Goal: Transaction & Acquisition: Purchase product/service

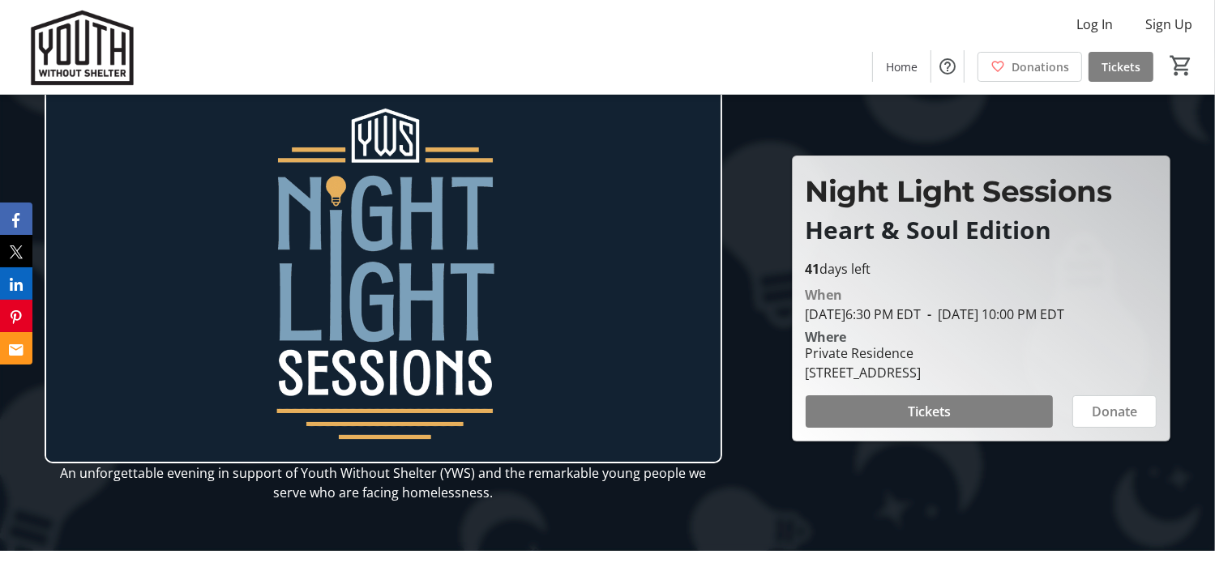
scroll to position [10, 0]
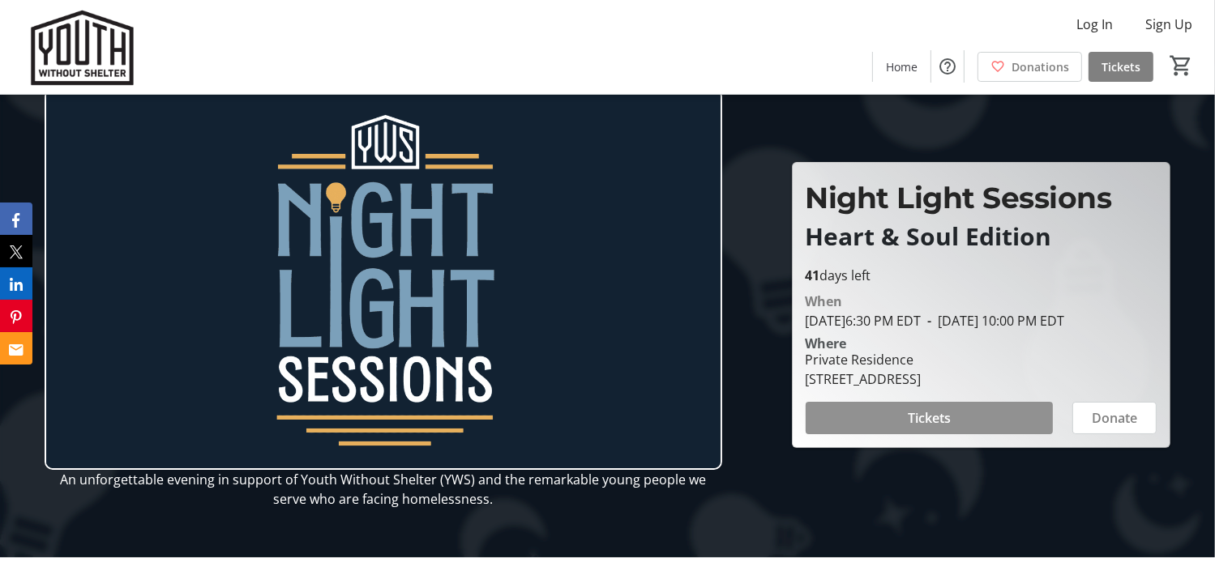
click at [920, 427] on span "Tickets" at bounding box center [929, 417] width 43 height 19
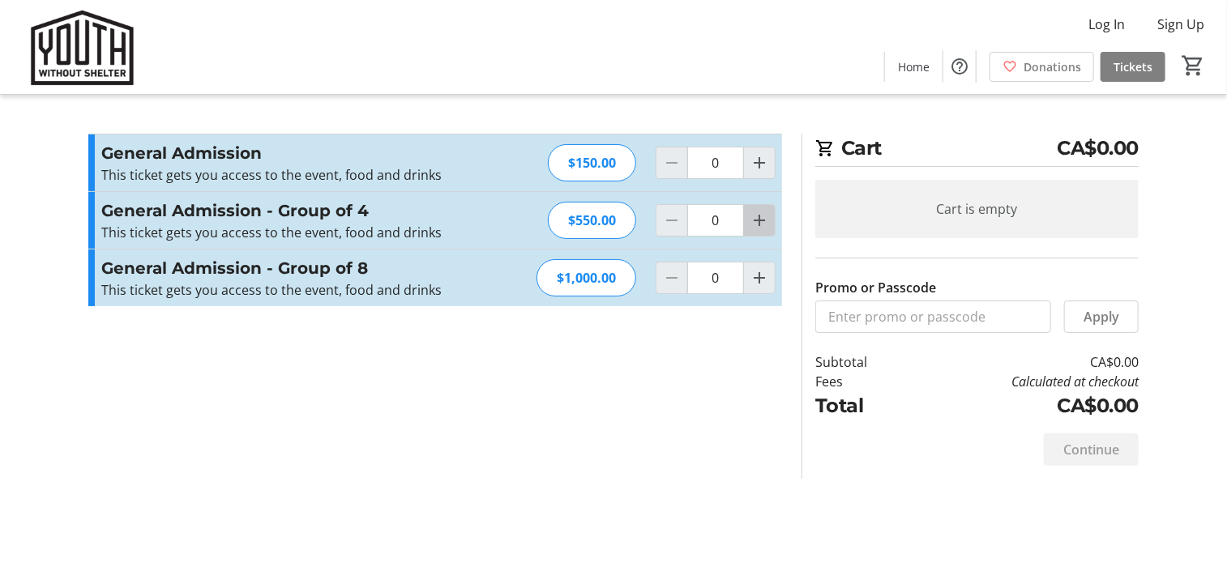
click at [758, 219] on mat-icon "Increment by one" at bounding box center [759, 220] width 19 height 19
type input "1"
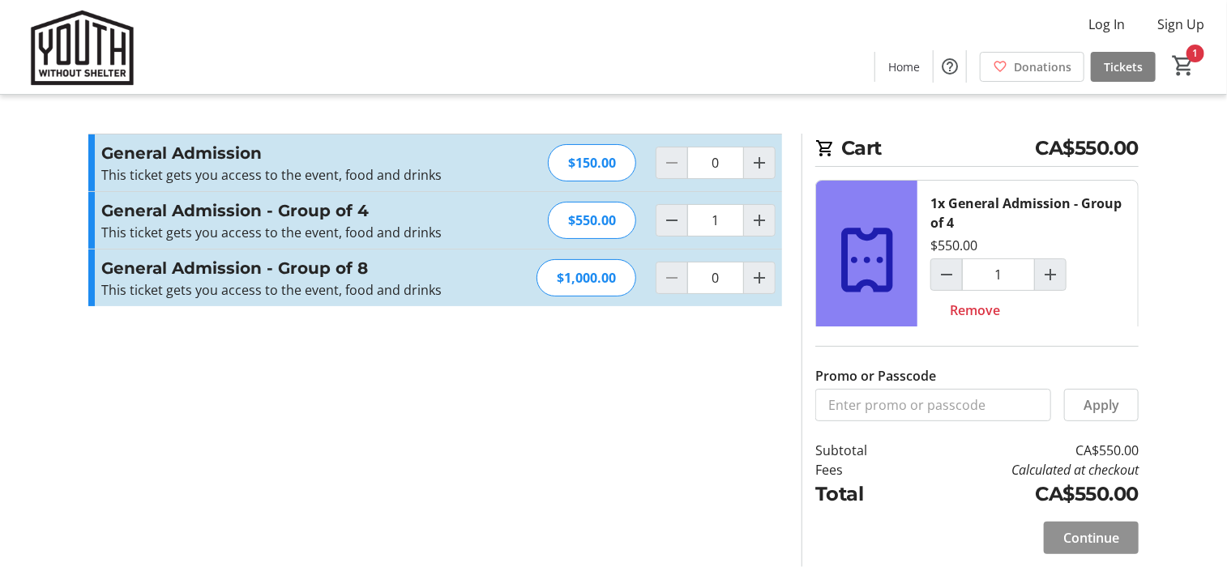
click at [1079, 531] on span "Continue" at bounding box center [1091, 537] width 56 height 19
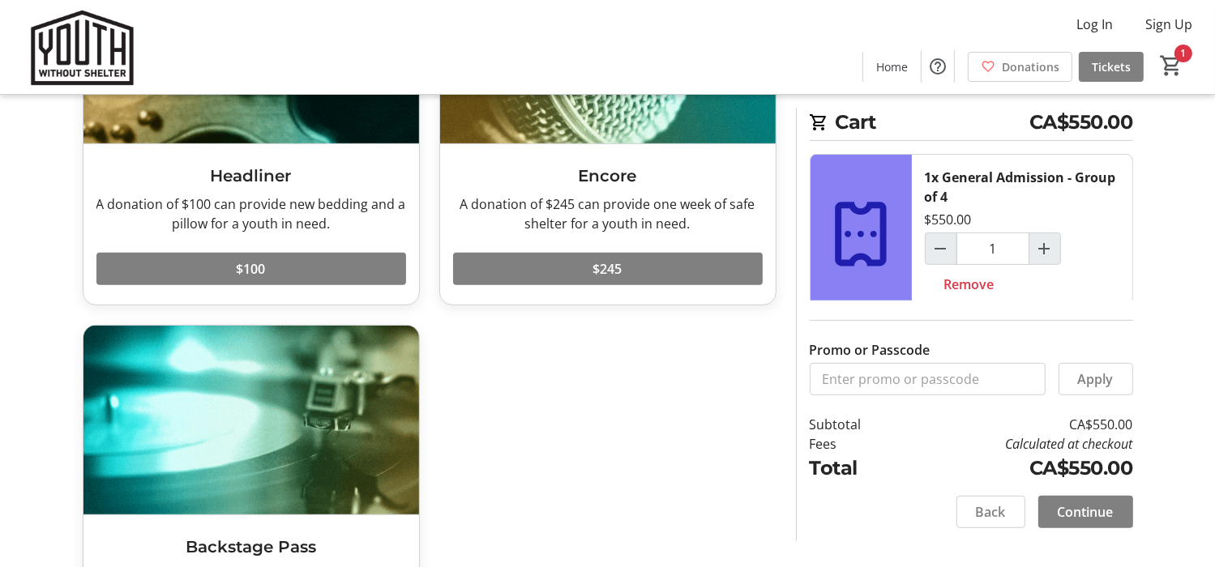
scroll to position [733, 0]
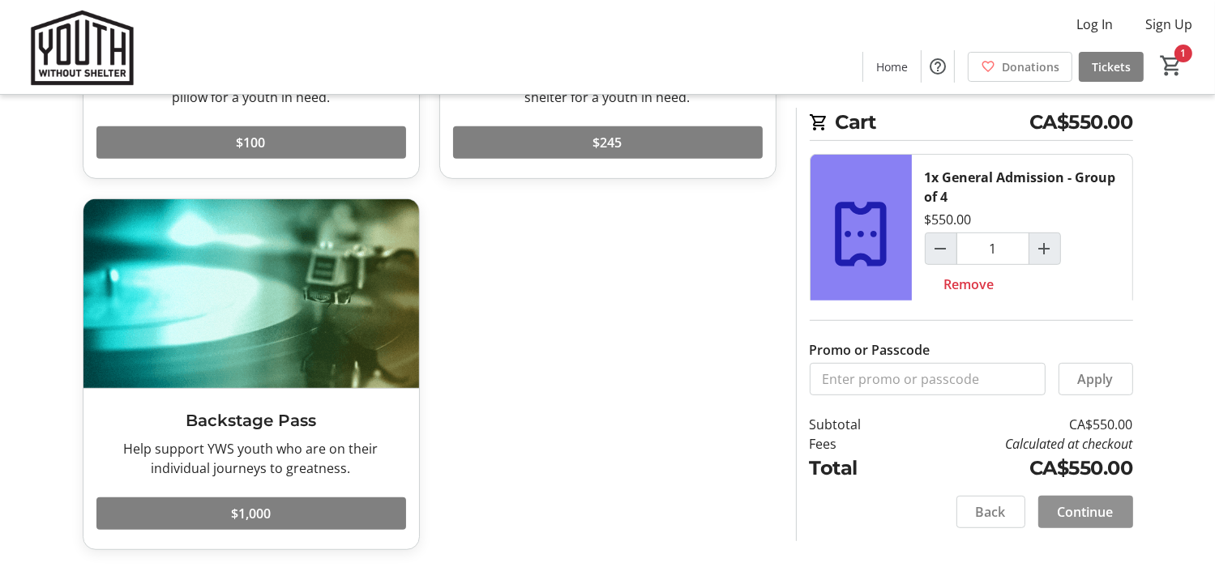
click at [1083, 509] on span "Continue" at bounding box center [1085, 511] width 56 height 19
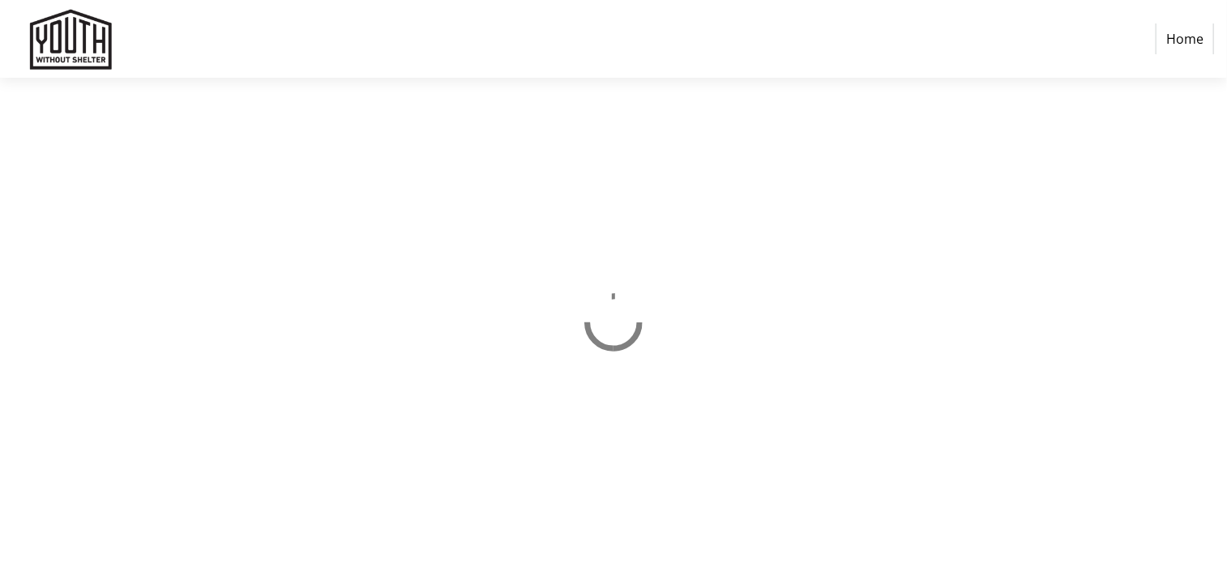
select select "CA"
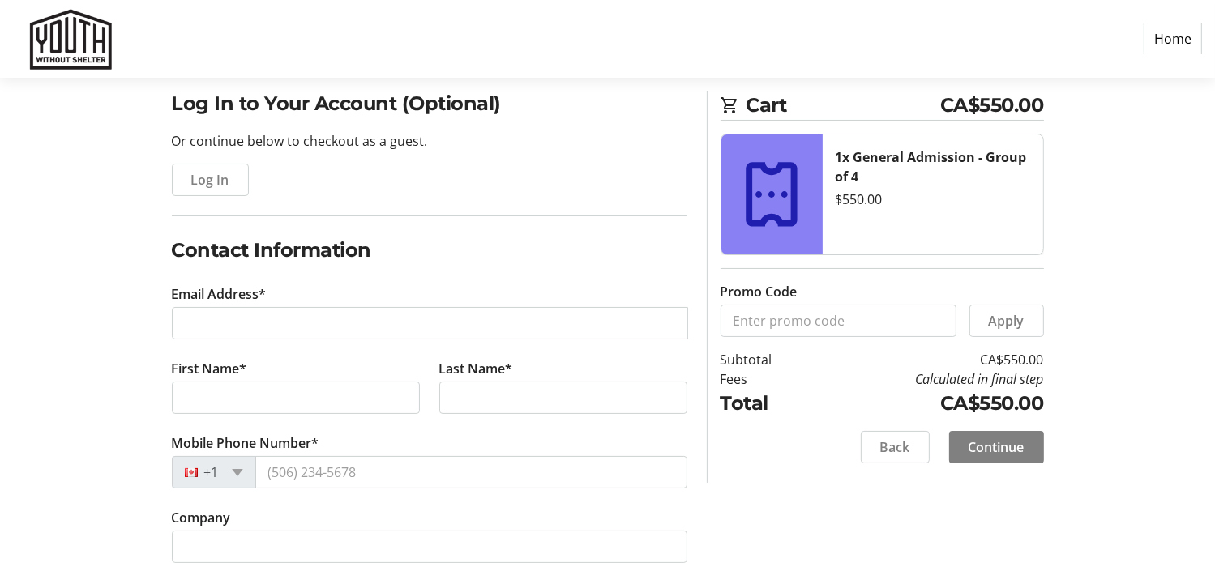
scroll to position [126, 0]
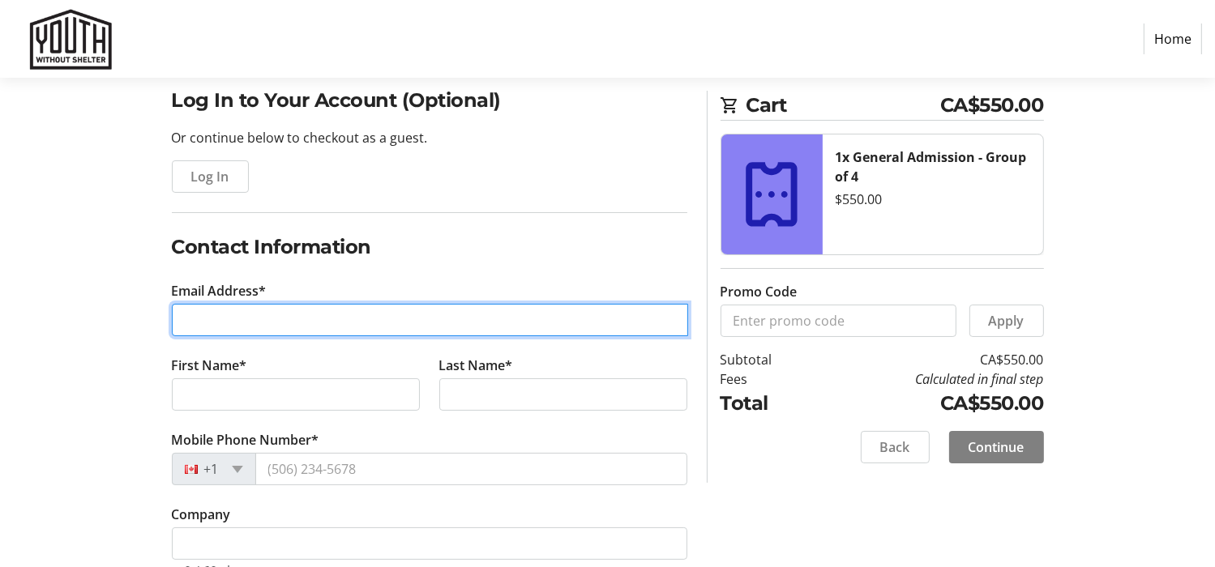
click at [419, 313] on input "Email Address*" at bounding box center [430, 320] width 516 height 32
type input "[EMAIL_ADDRESS][DOMAIN_NAME]"
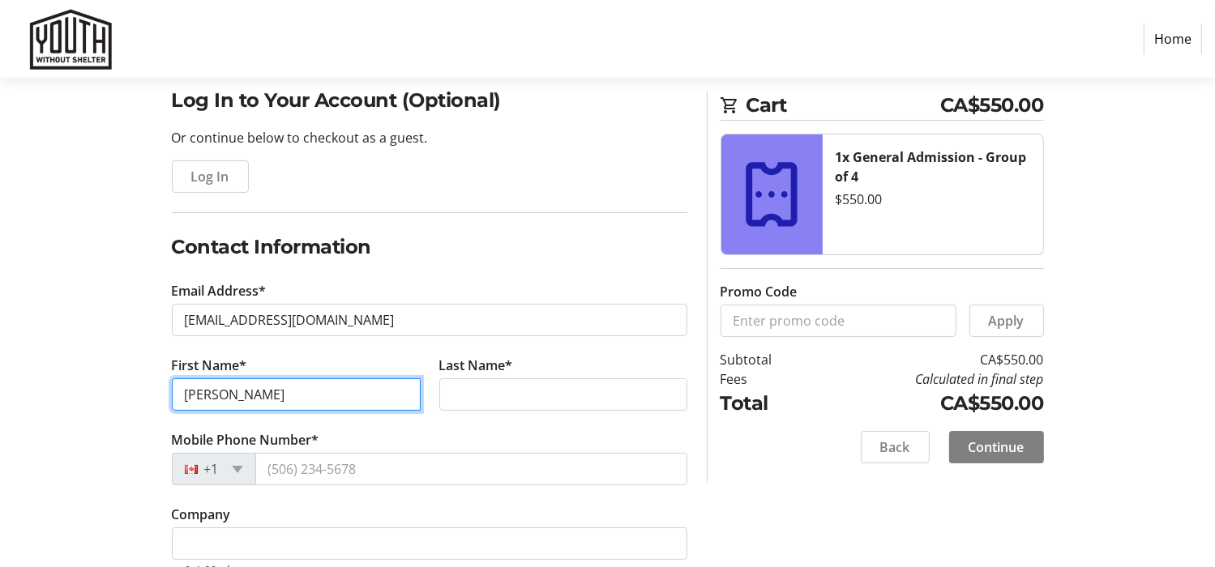
type input "[PERSON_NAME]"
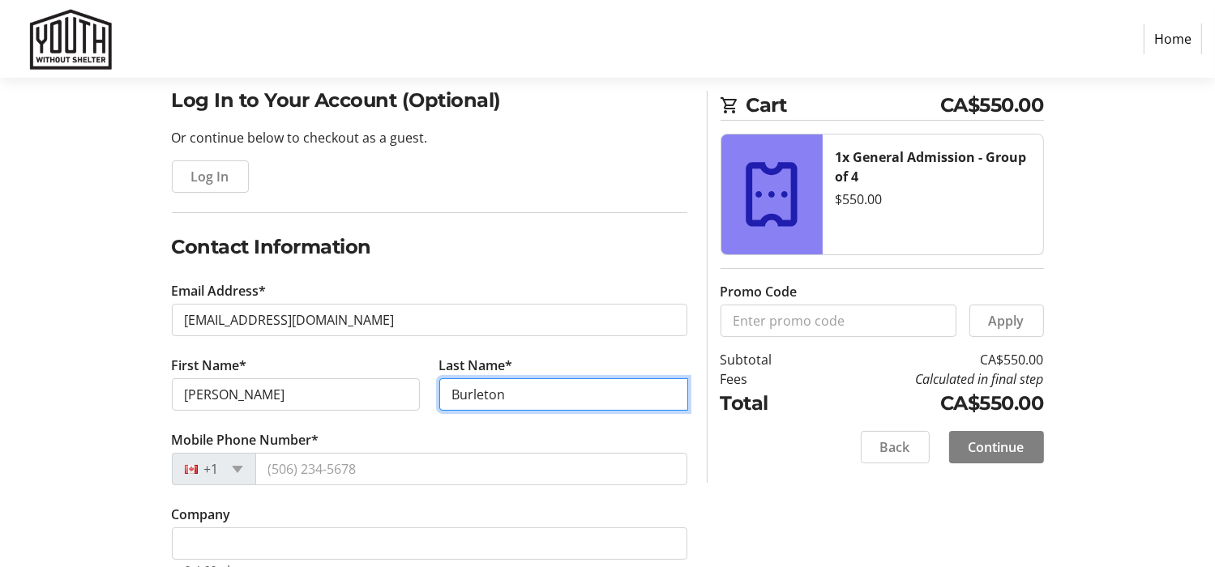
type input "Burleton"
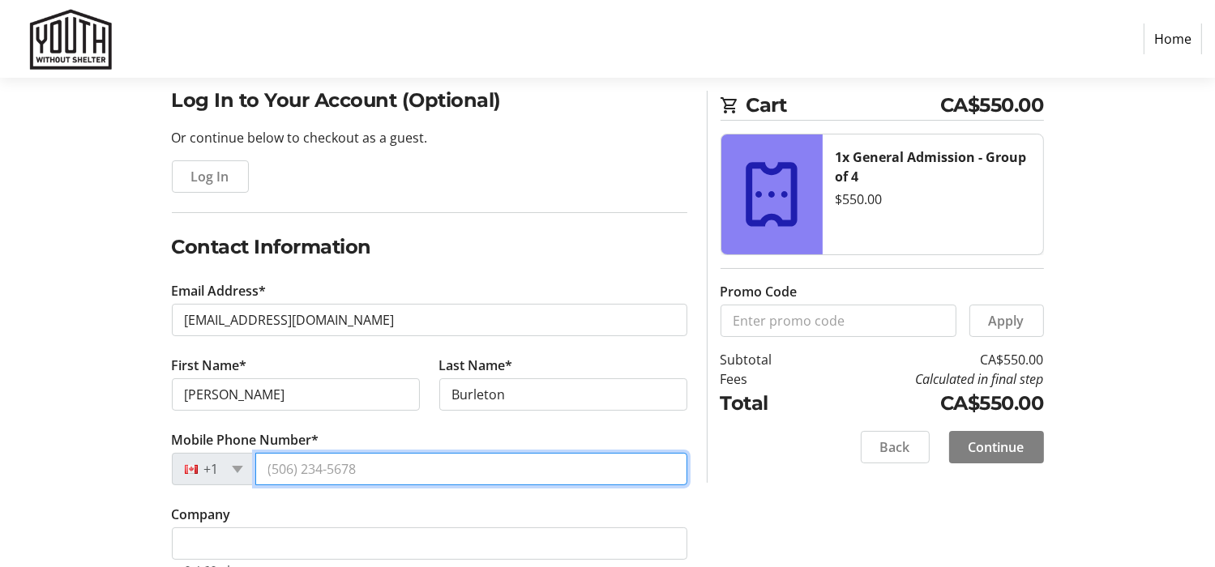
click at [316, 464] on input "Mobile Phone Number*" at bounding box center [471, 469] width 432 height 32
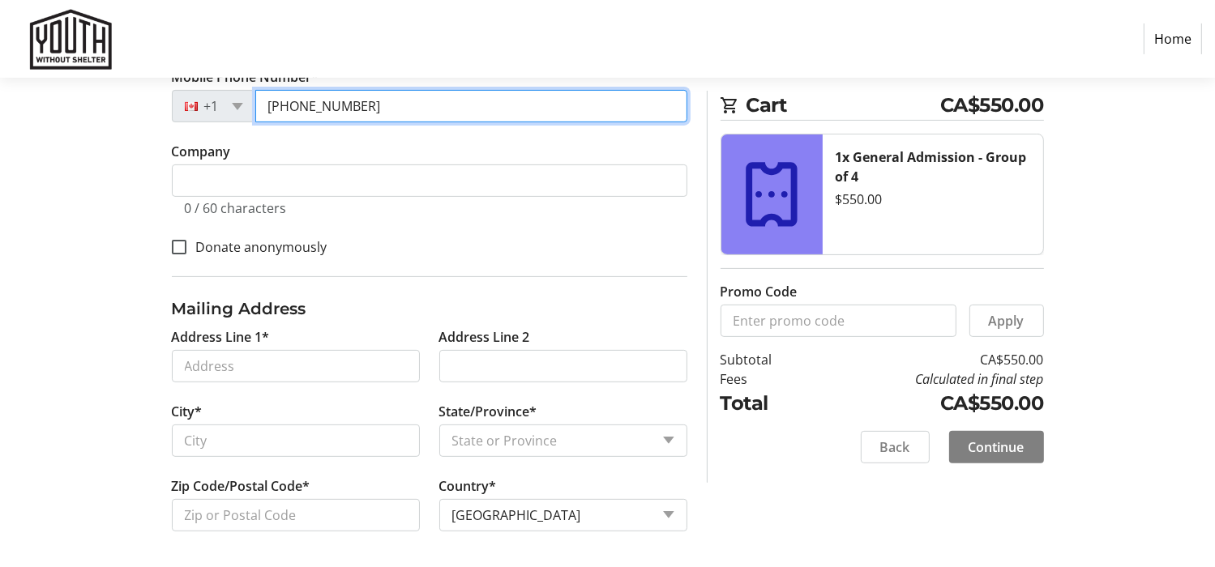
scroll to position [489, 0]
type input "[PHONE_NUMBER]"
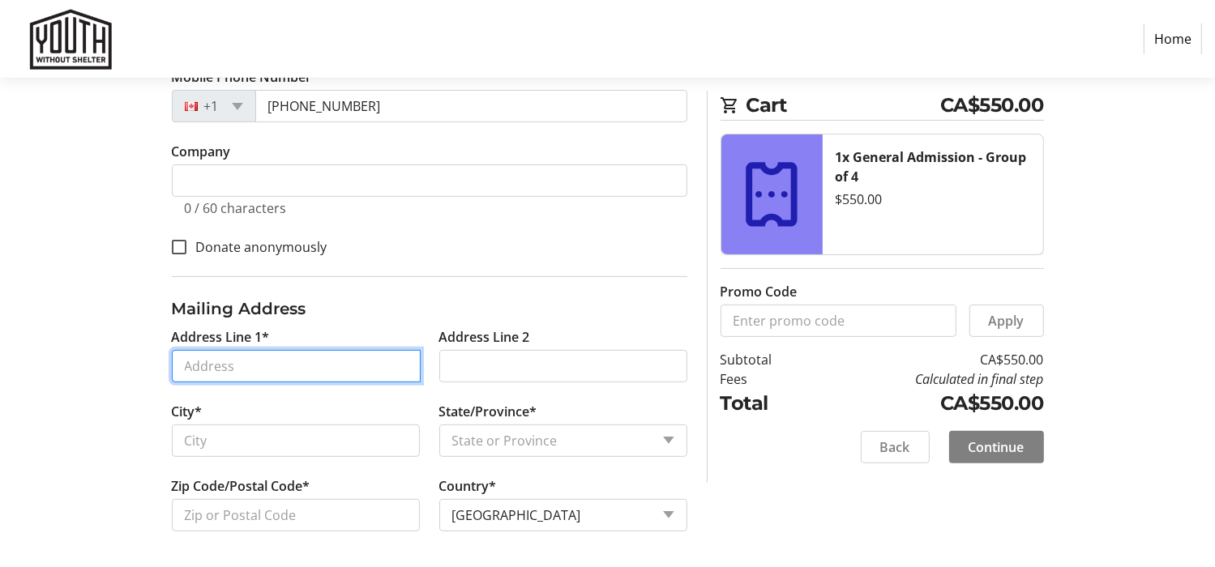
click at [287, 363] on input "Address Line 1*" at bounding box center [296, 366] width 249 height 32
type input "878402 5th line E"
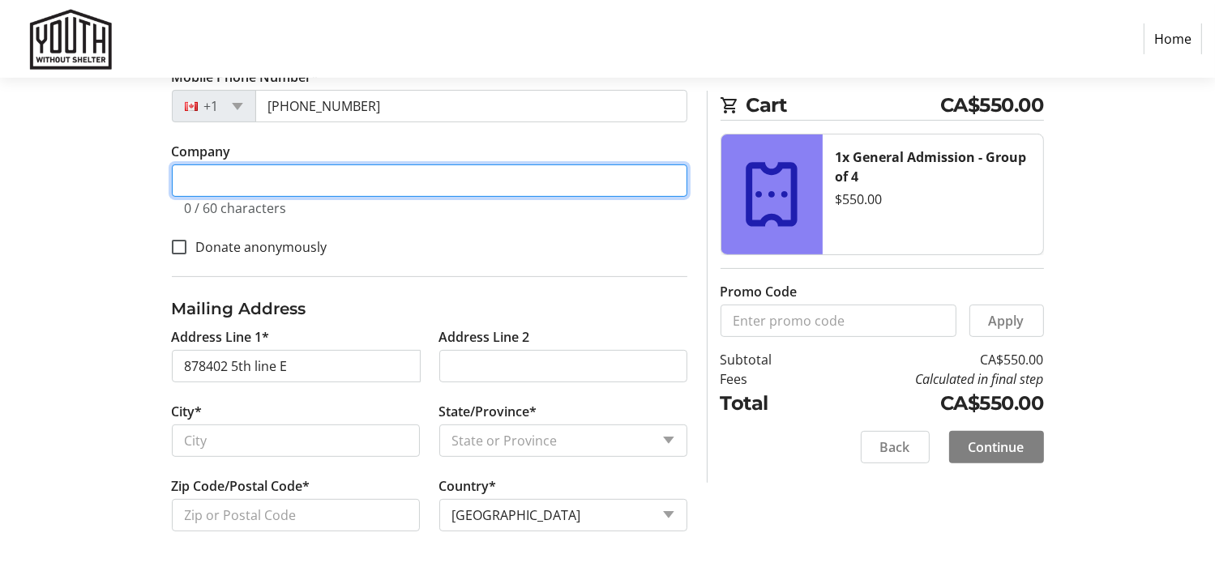
type input "Youth Without Shelter"
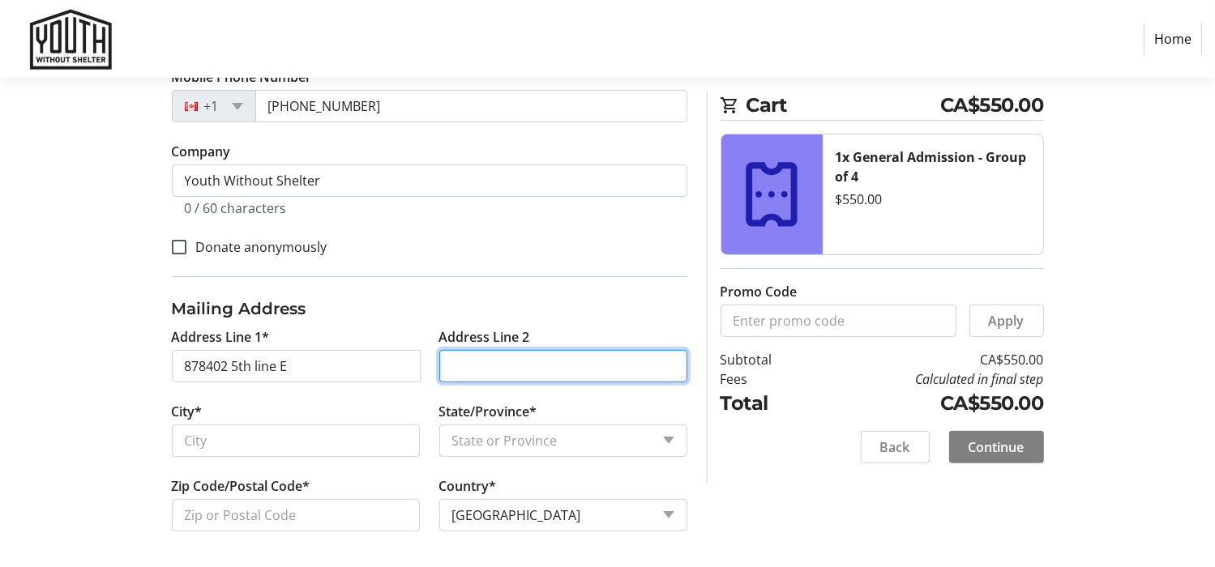
type input "878402 5th Line E."
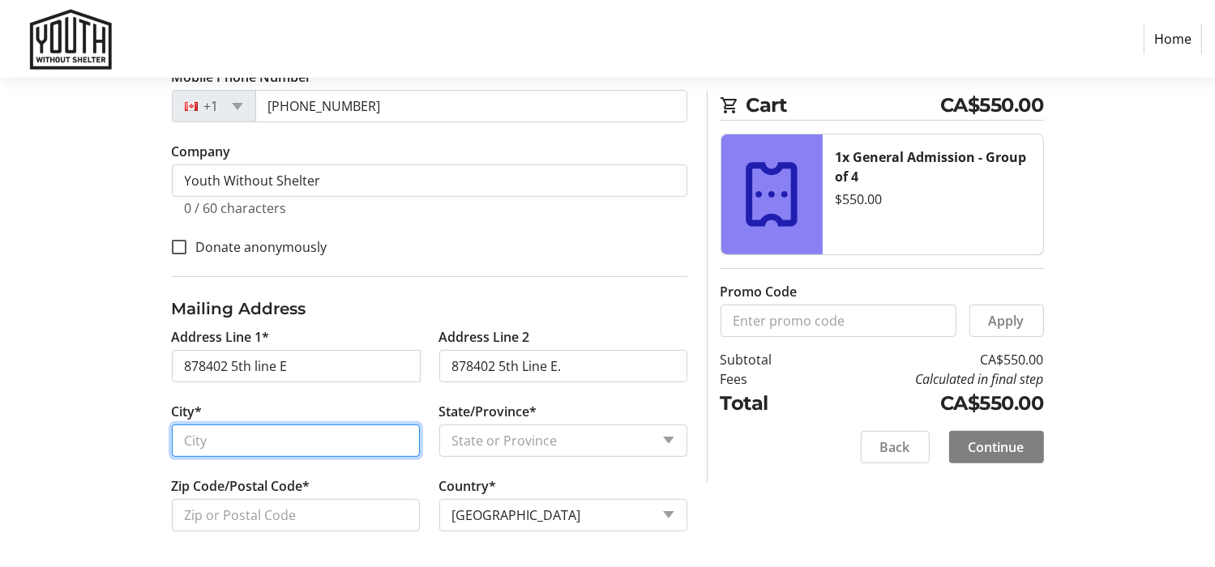
type input "Mulmur"
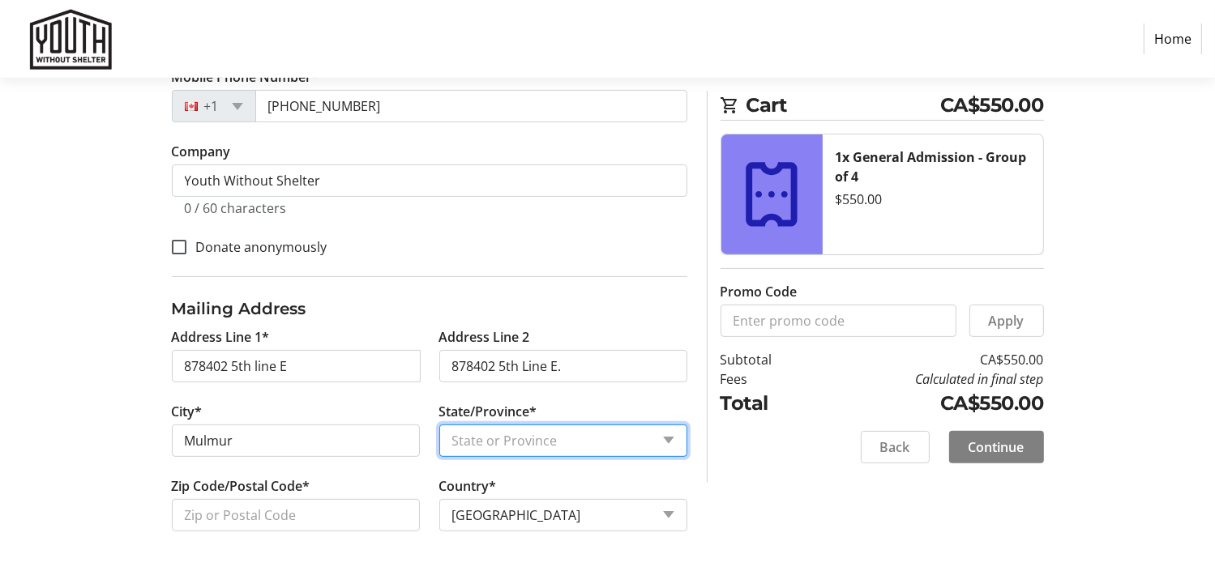
select select "ON"
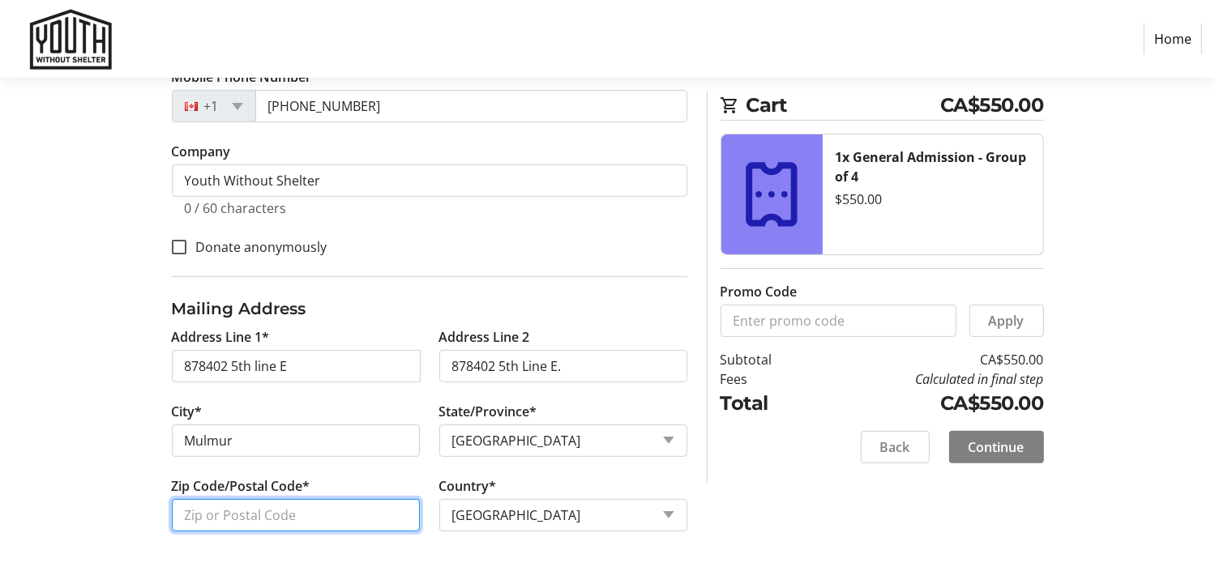
type input "L9VoL2"
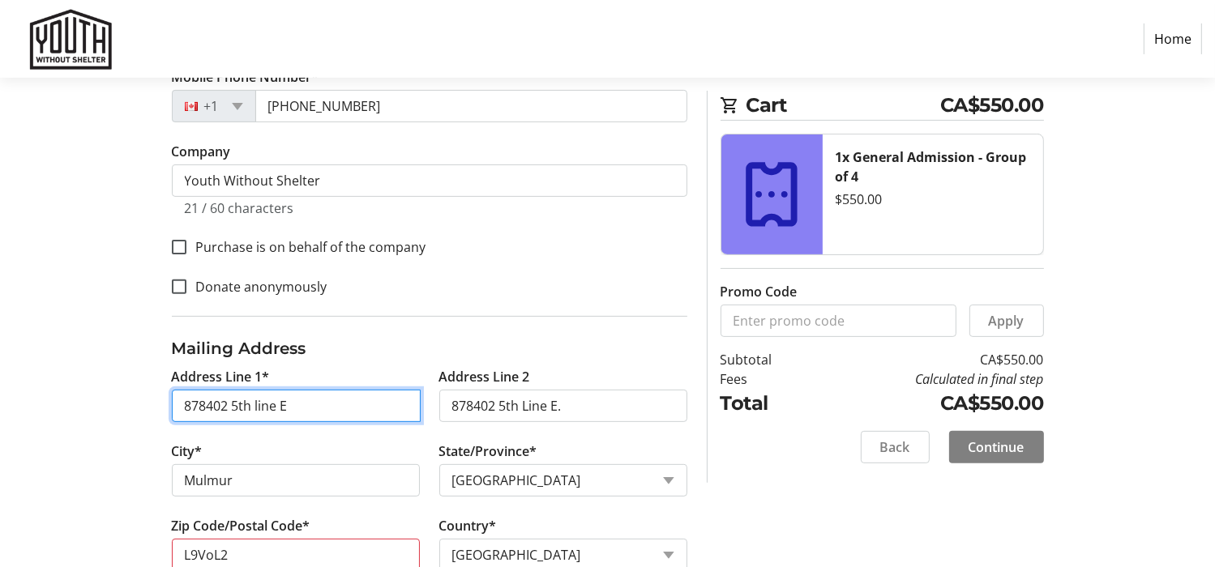
scroll to position [529, 0]
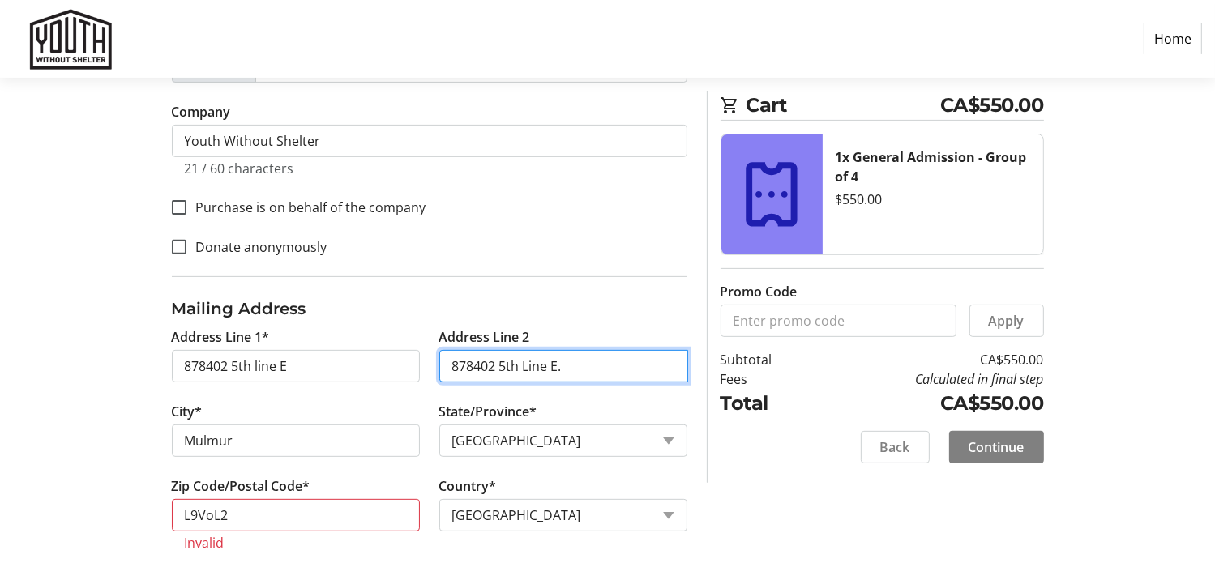
drag, startPoint x: 583, startPoint y: 365, endPoint x: 418, endPoint y: 357, distance: 165.5
click at [418, 357] on div "Address Line 1* 878402 5th line E Address Line 2 878402 5th Line E. City* [GEOG…" at bounding box center [429, 448] width 535 height 243
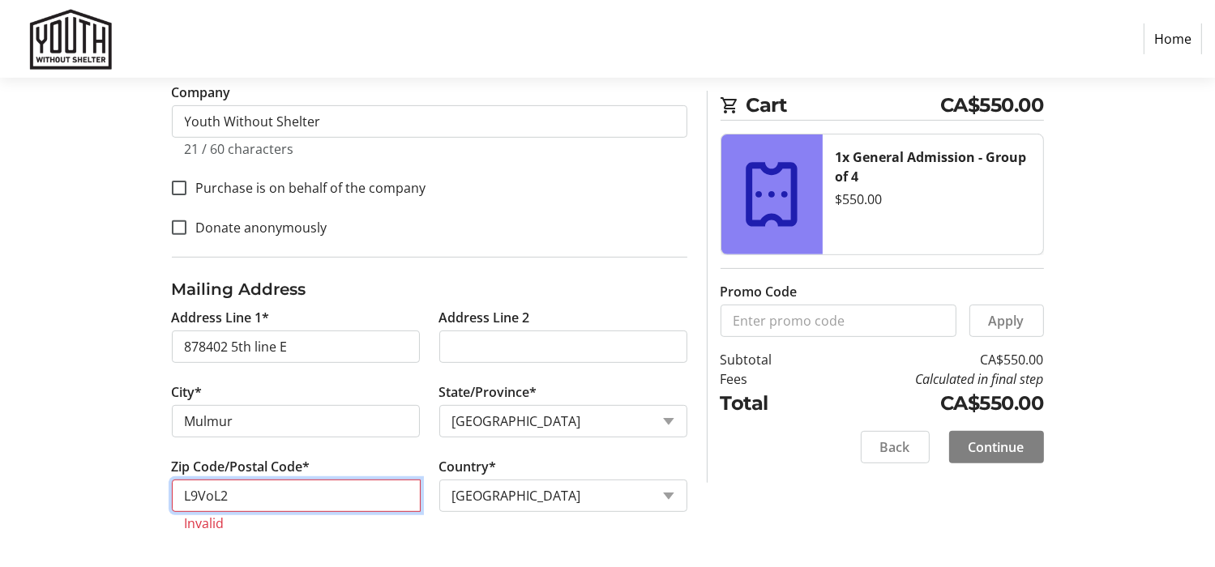
click at [207, 494] on input "L9VoL2" at bounding box center [296, 496] width 249 height 32
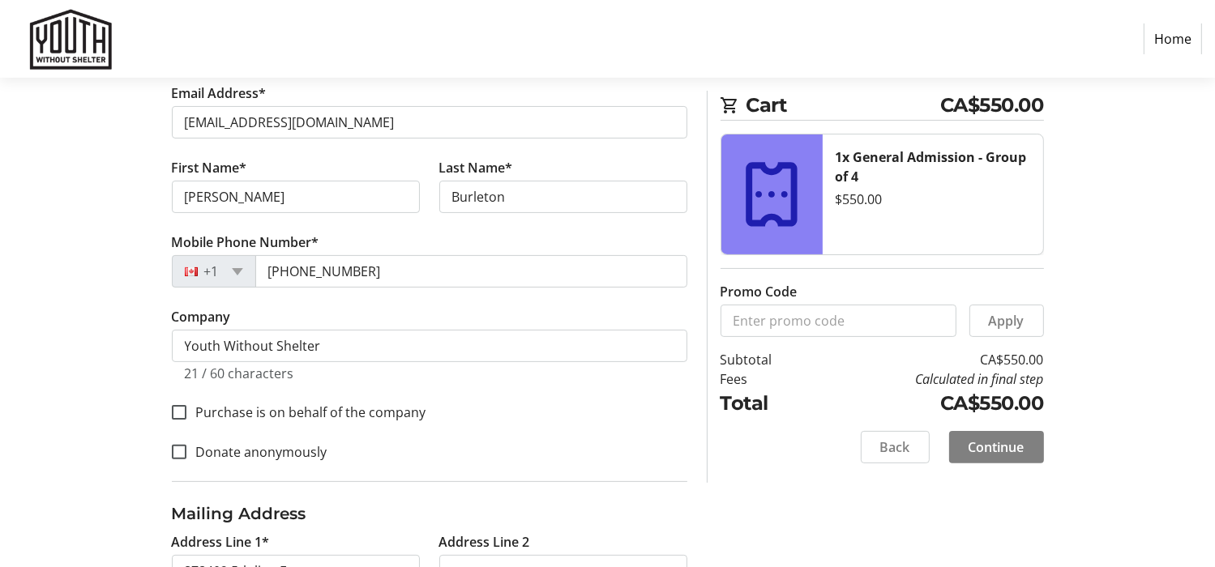
scroll to position [322, 0]
type input "L9V 0L2"
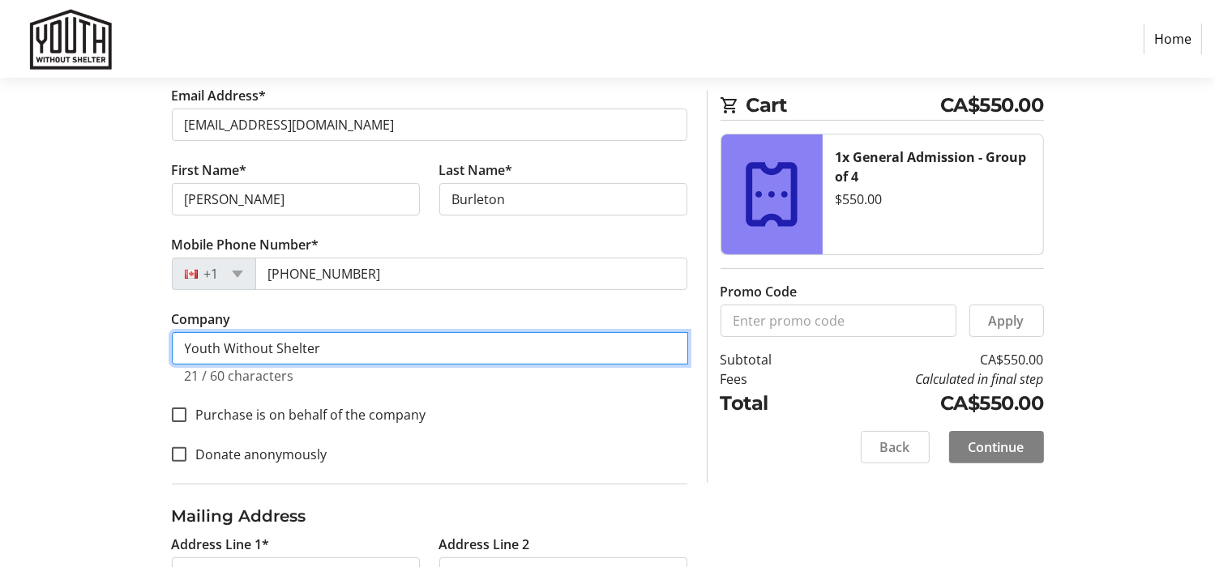
click at [396, 353] on input "Youth Without Shelter" at bounding box center [430, 348] width 516 height 32
type input "Y"
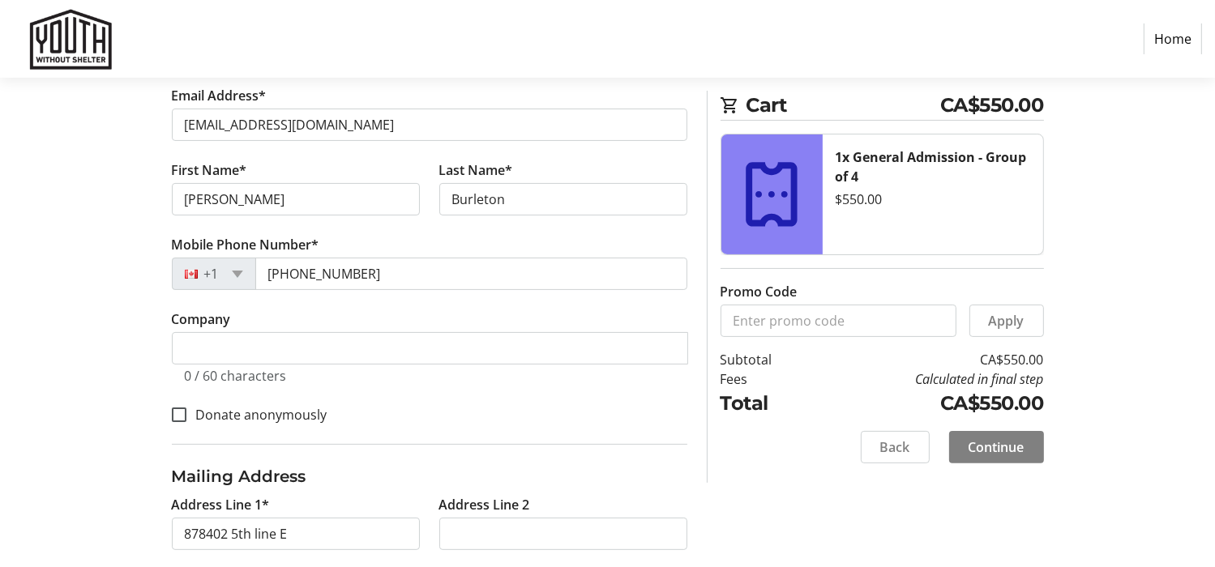
click at [480, 395] on tr-form-field "Company 0 / 60 characters" at bounding box center [429, 357] width 515 height 94
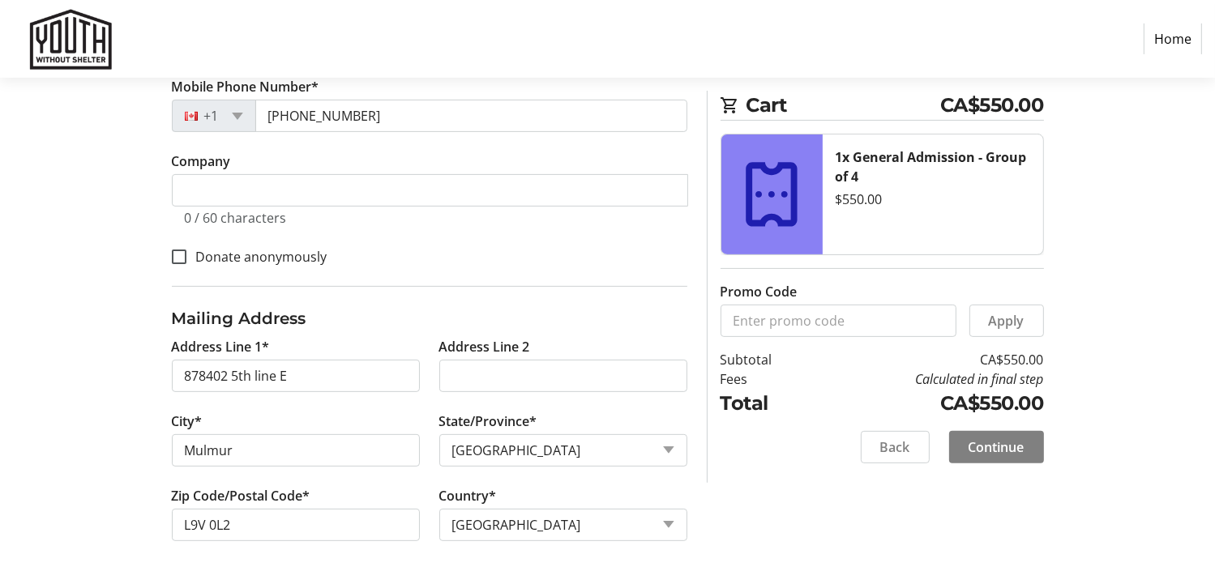
scroll to position [489, 0]
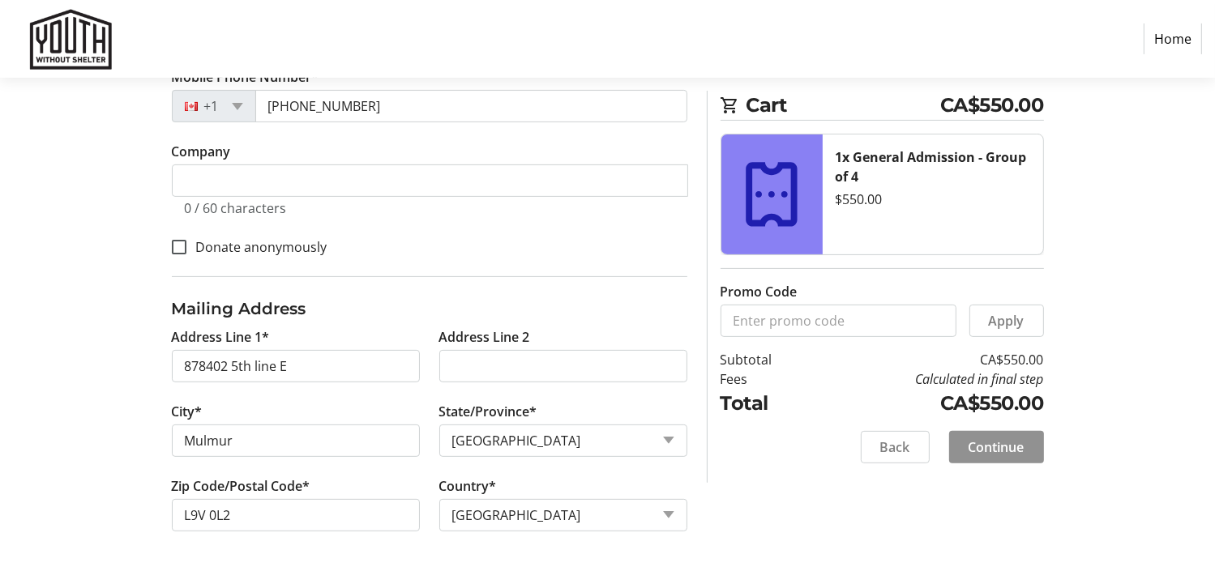
click at [982, 448] on span "Continue" at bounding box center [996, 447] width 56 height 19
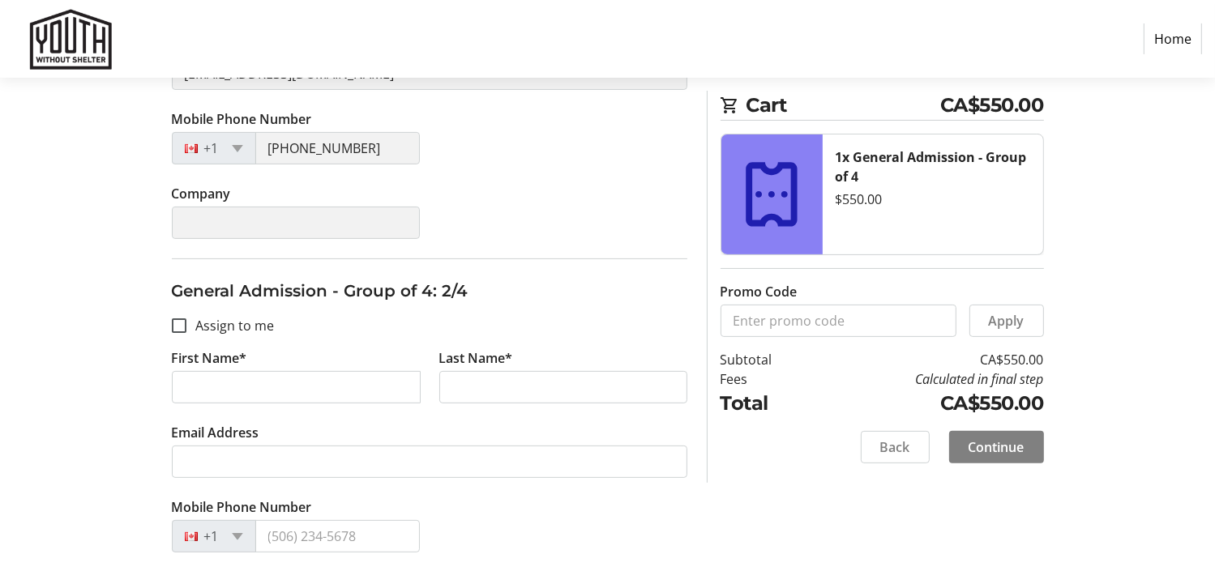
scroll to position [434, 0]
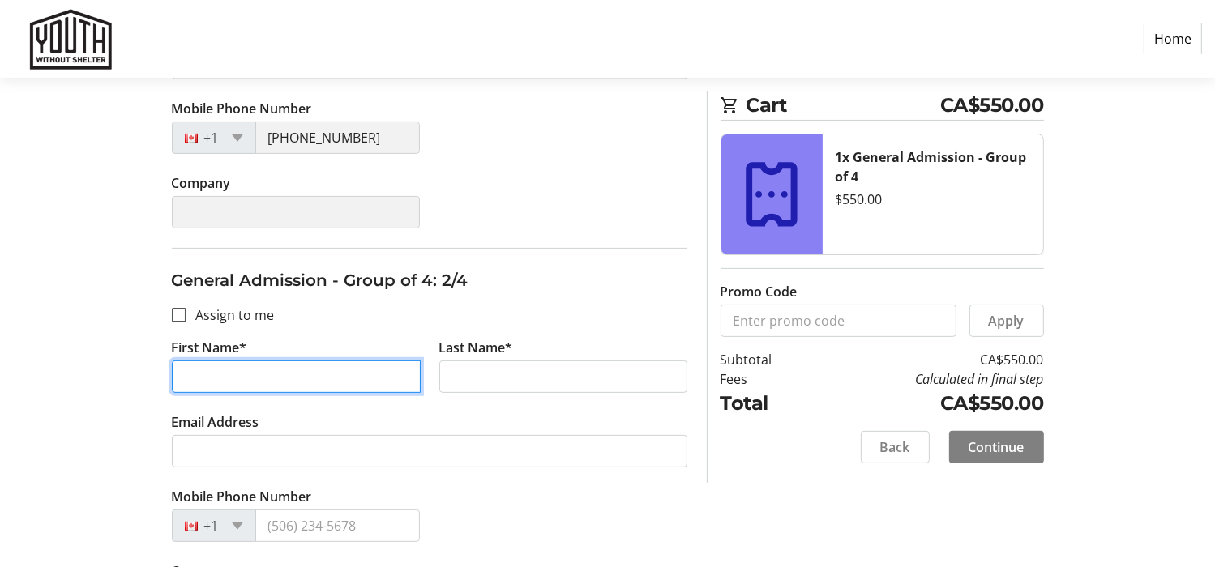
click at [331, 377] on input "First Name*" at bounding box center [296, 377] width 249 height 32
click at [331, 377] on input "He" at bounding box center [296, 377] width 249 height 32
type input "[PERSON_NAME]"
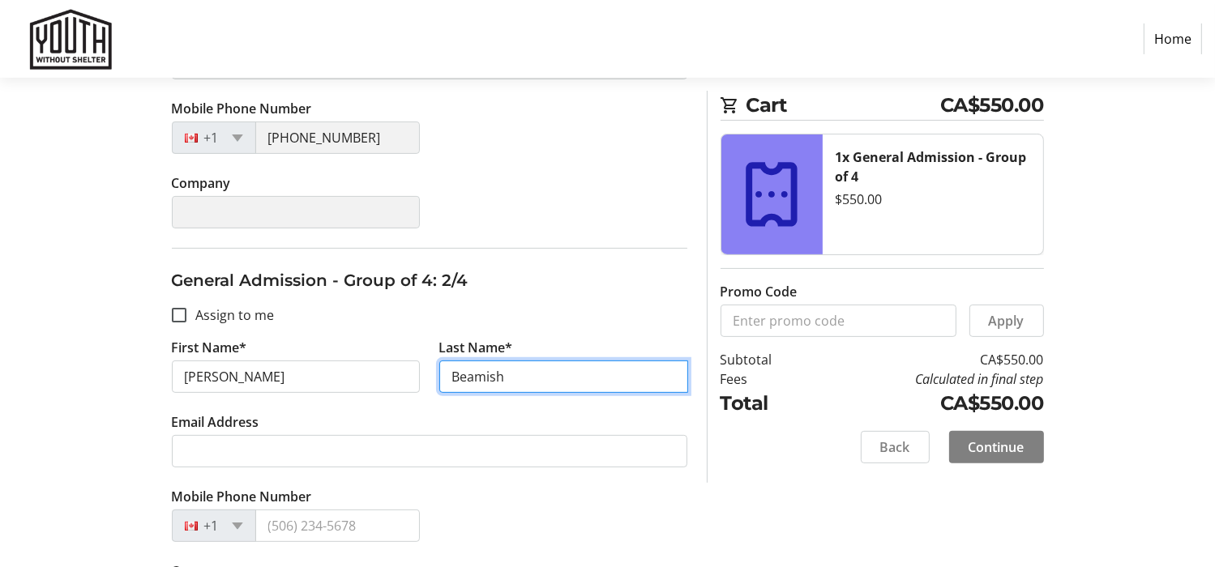
type input "Beamish"
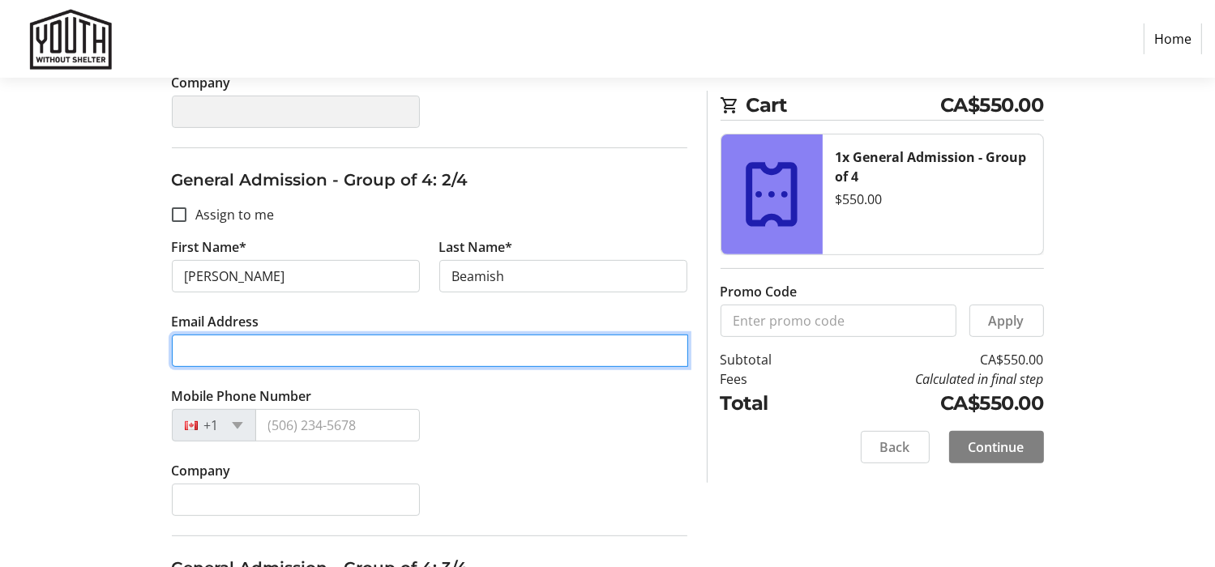
scroll to position [535, 0]
click at [441, 343] on input "[EMAIL_ADDRESS][DOMAIN_NAME]" at bounding box center [430, 350] width 516 height 32
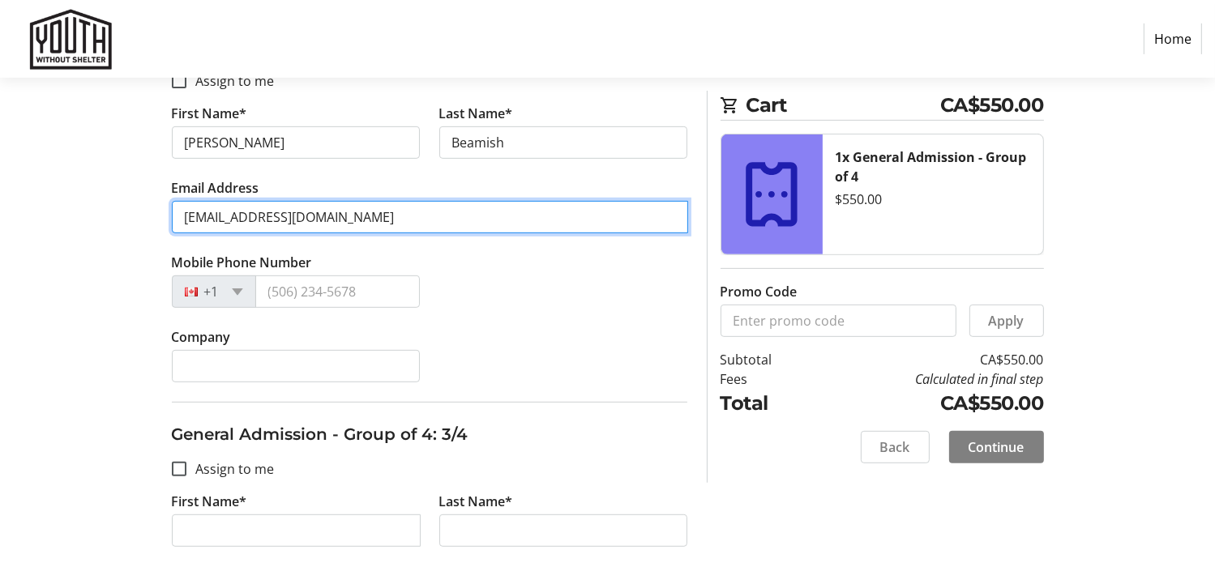
scroll to position [668, 0]
type input "[EMAIL_ADDRESS][DOMAIN_NAME]"
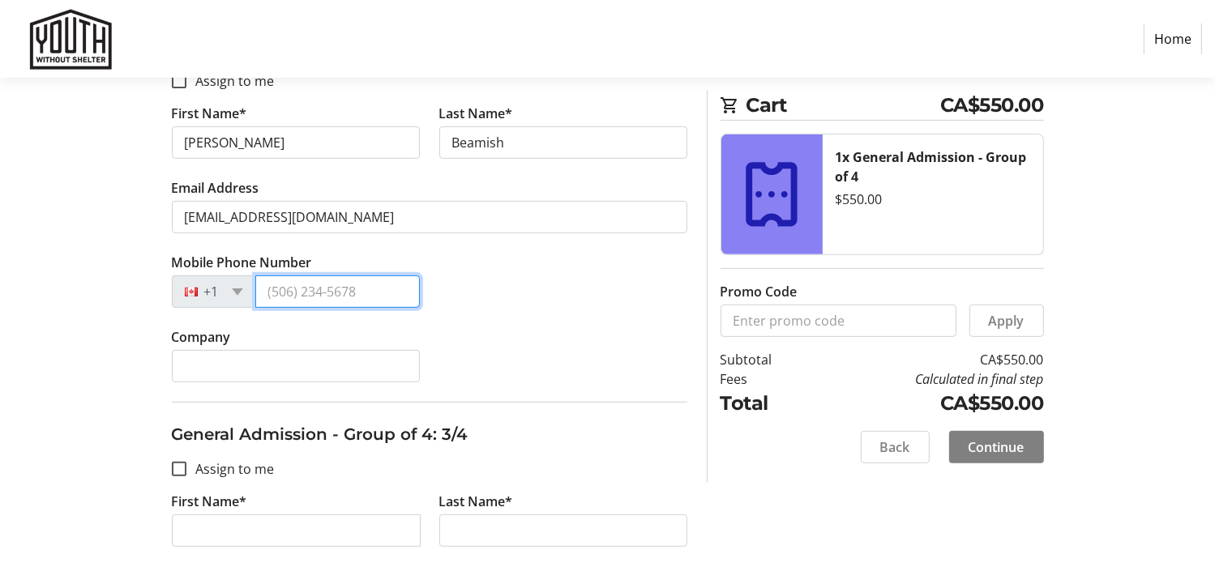
click at [310, 287] on input "Mobile Phone Number" at bounding box center [337, 292] width 164 height 32
type input "4"
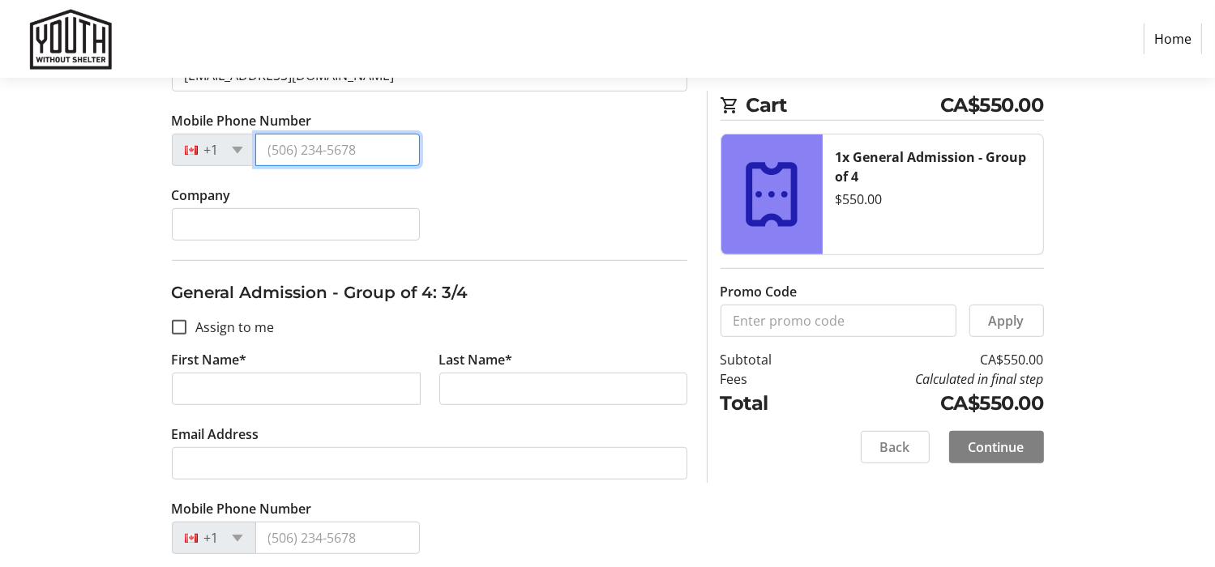
scroll to position [819, 0]
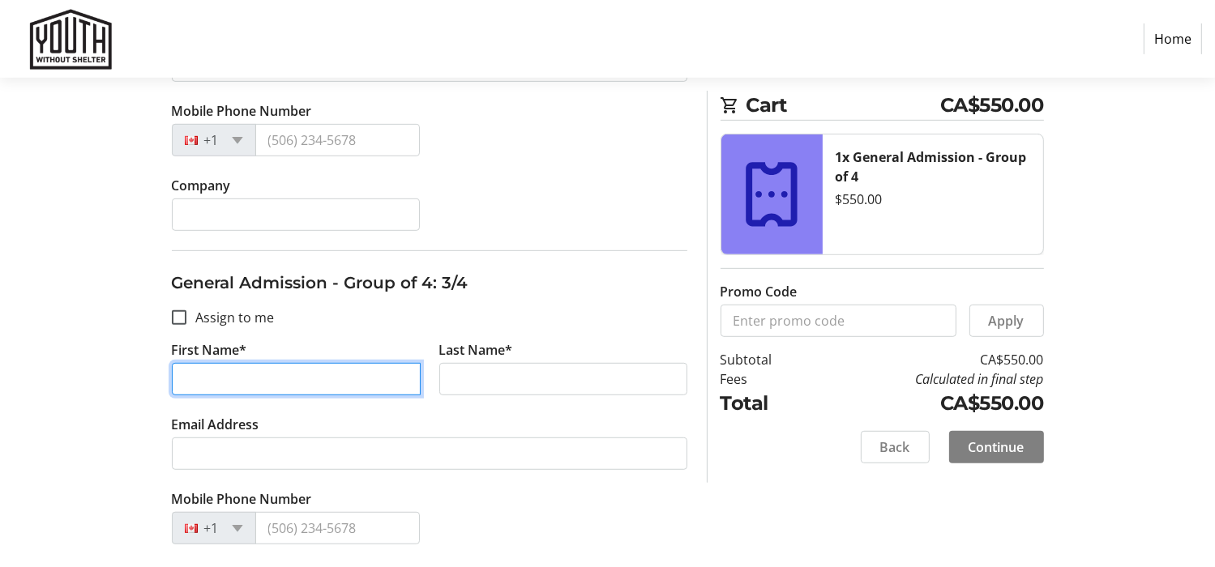
click at [246, 381] on input "First Name*" at bounding box center [296, 379] width 249 height 32
type input "[PERSON_NAME]"
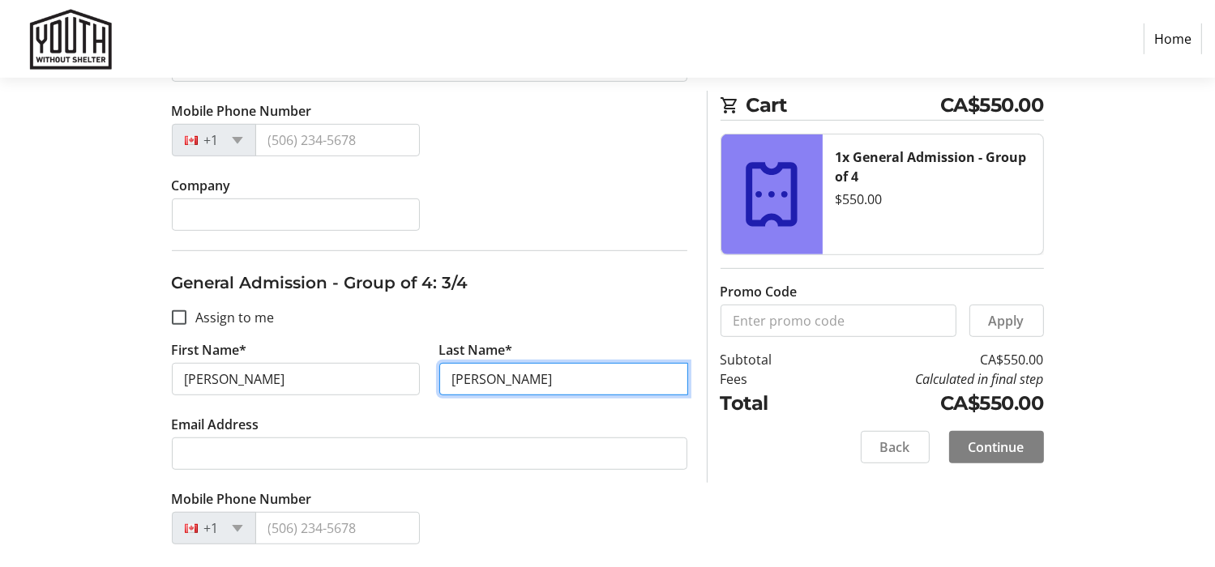
type input "[PERSON_NAME]"
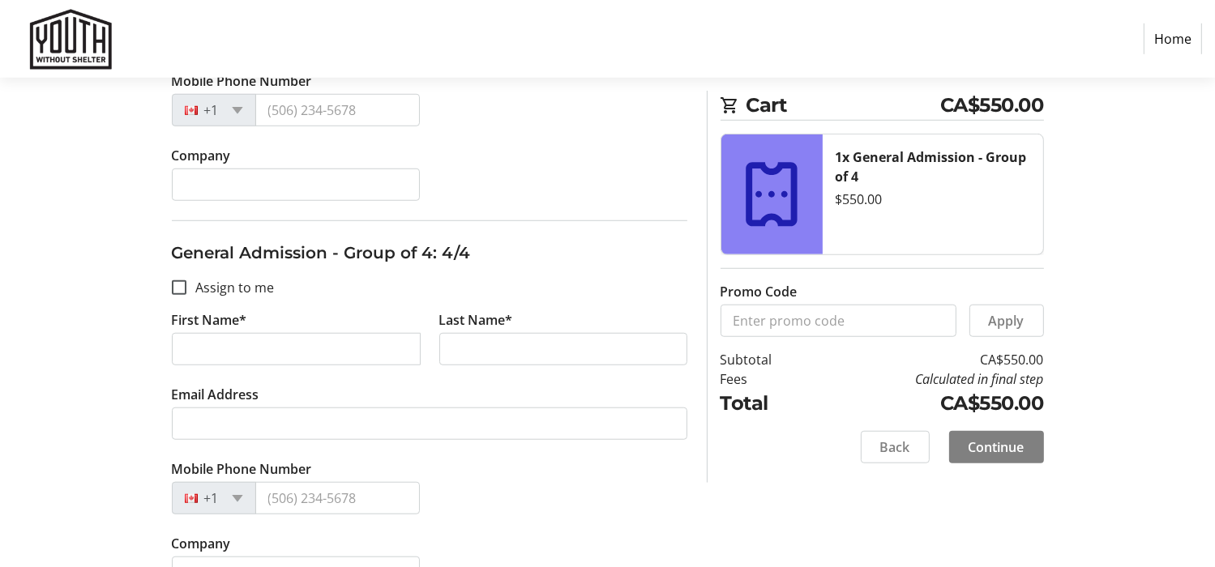
scroll to position [1238, 0]
type input "[EMAIL_ADDRESS][DOMAIN_NAME]"
click at [240, 345] on input "First Name*" at bounding box center [296, 348] width 249 height 32
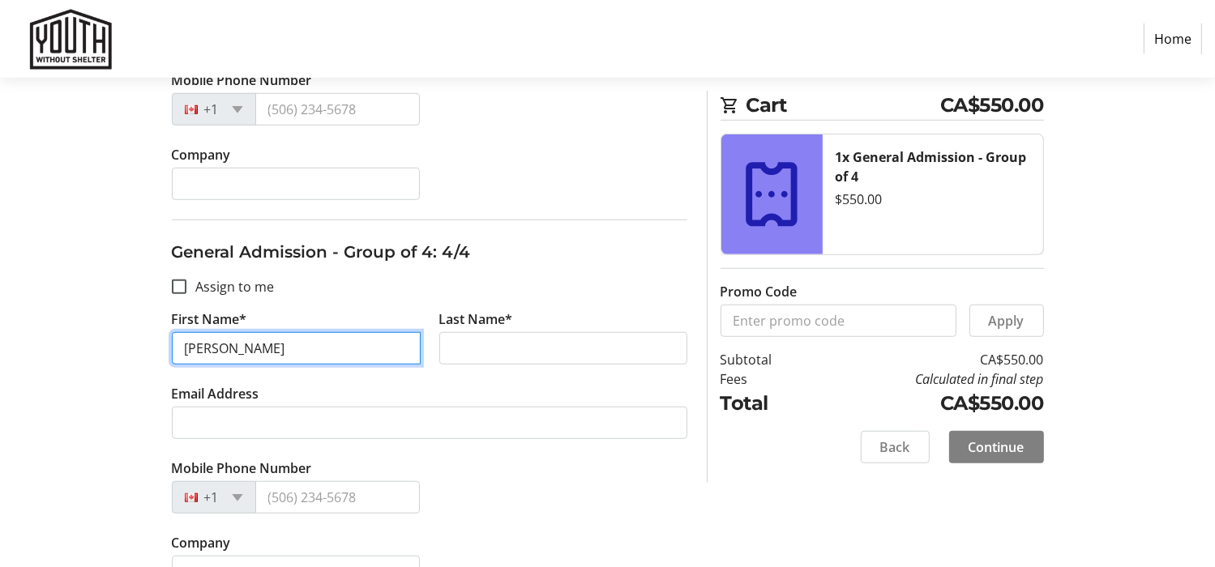
type input "[PERSON_NAME]"
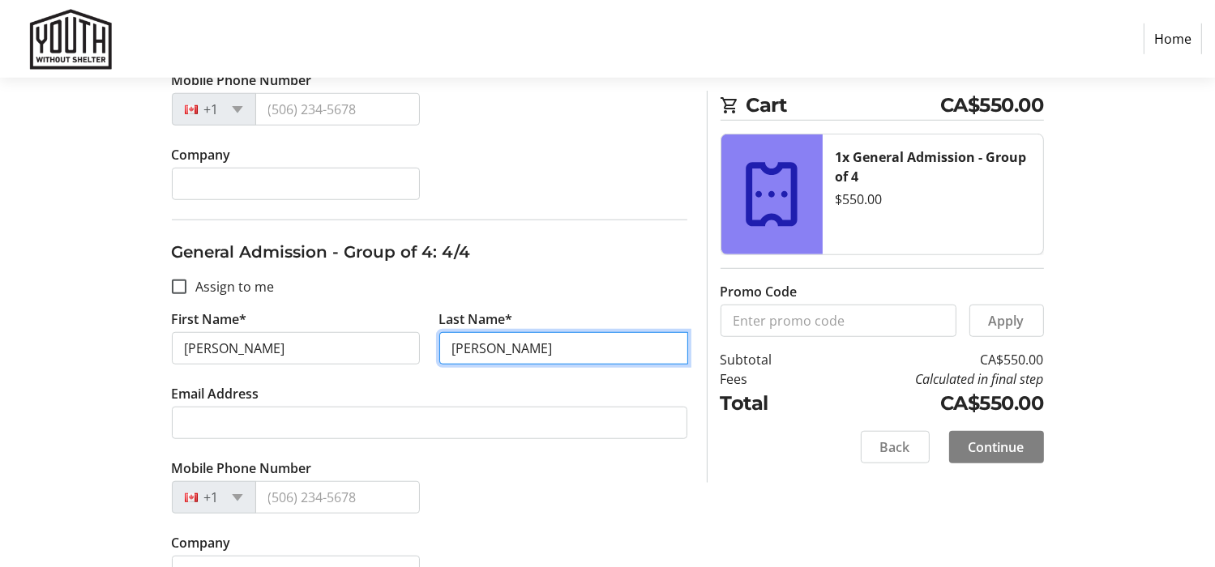
type input "[PERSON_NAME]"
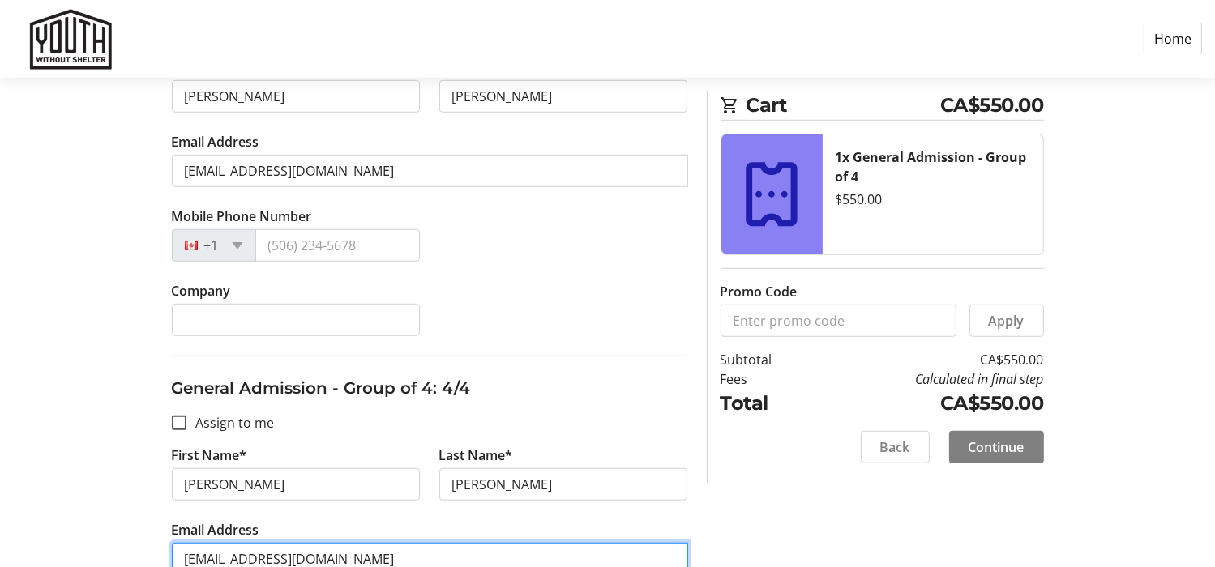
scroll to position [1274, 0]
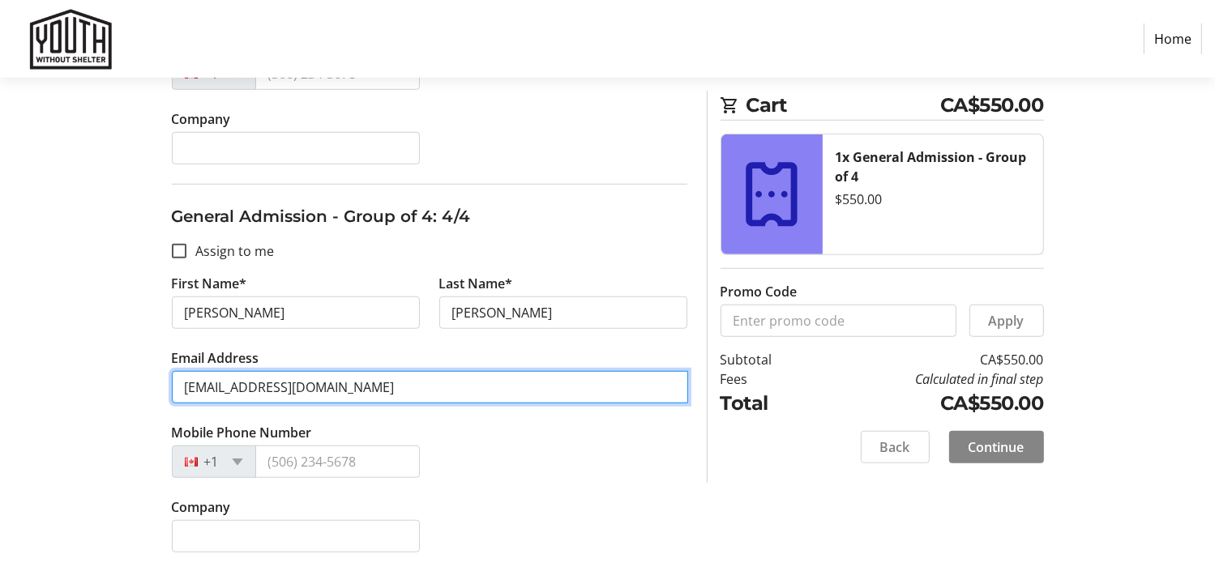
type input "[EMAIL_ADDRESS][DOMAIN_NAME]"
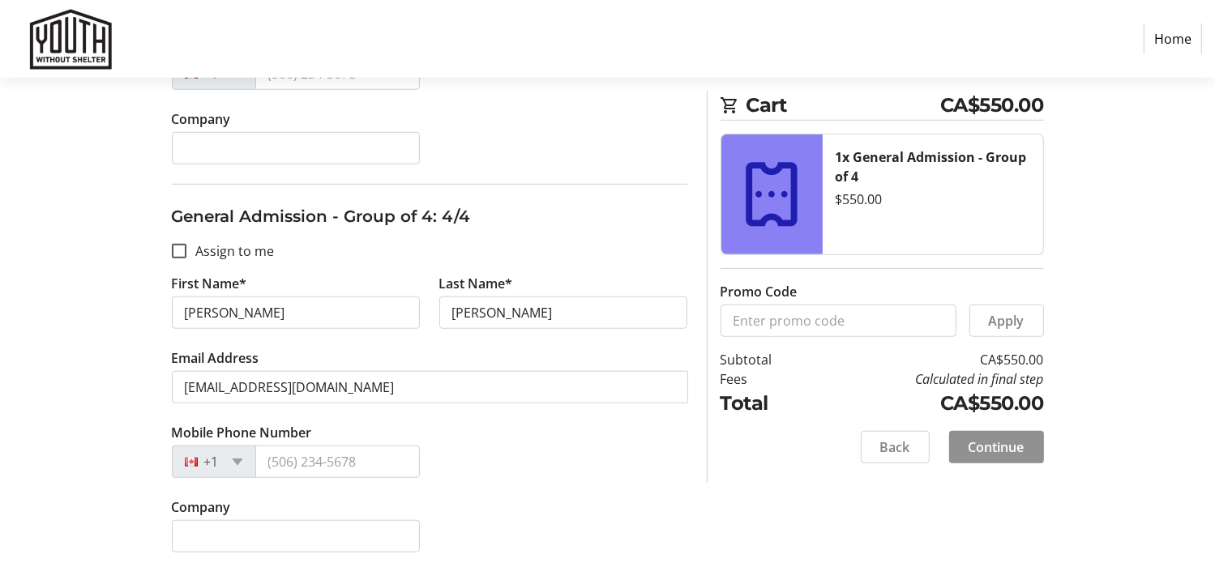
click at [989, 446] on span "Continue" at bounding box center [996, 447] width 56 height 19
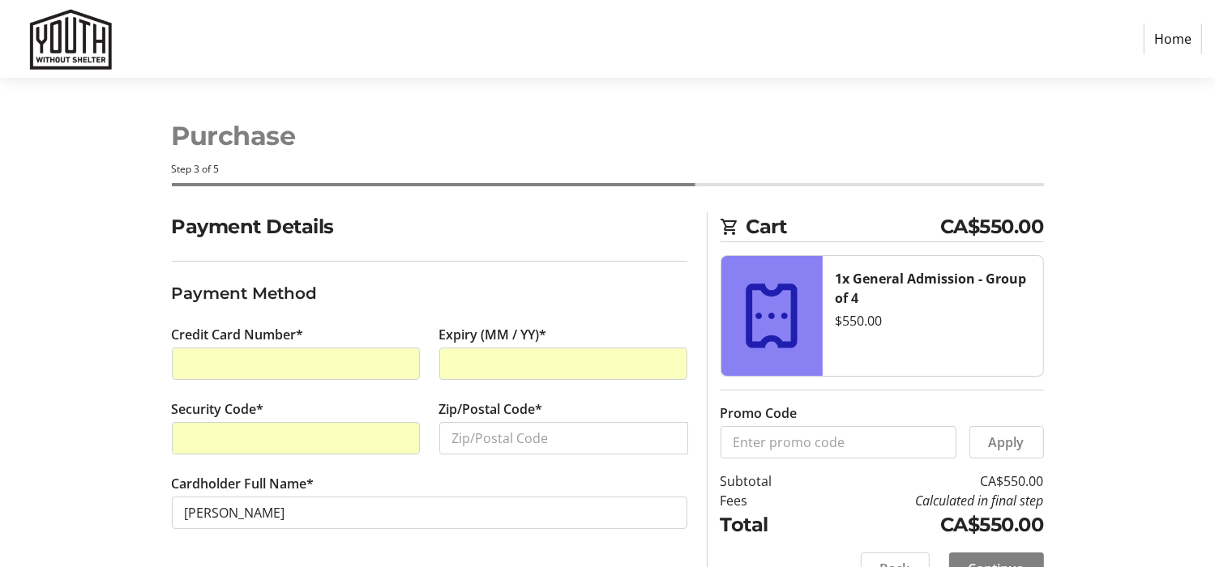
scroll to position [36, 0]
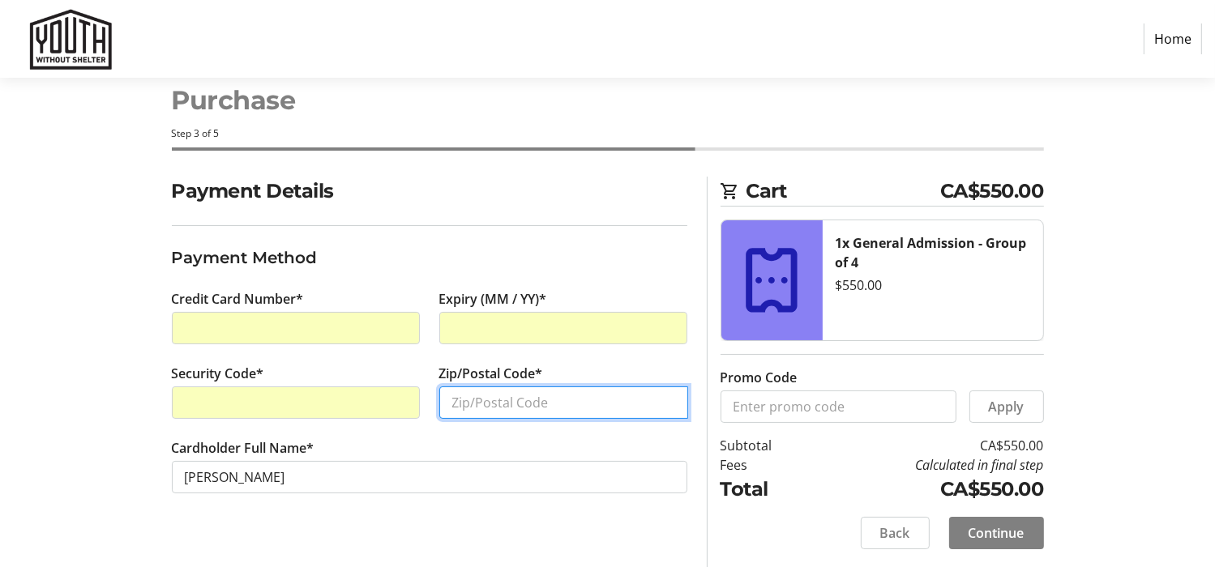
click at [507, 403] on input "Zip/Postal Code*" at bounding box center [563, 403] width 249 height 32
type input "L9V 0L2"
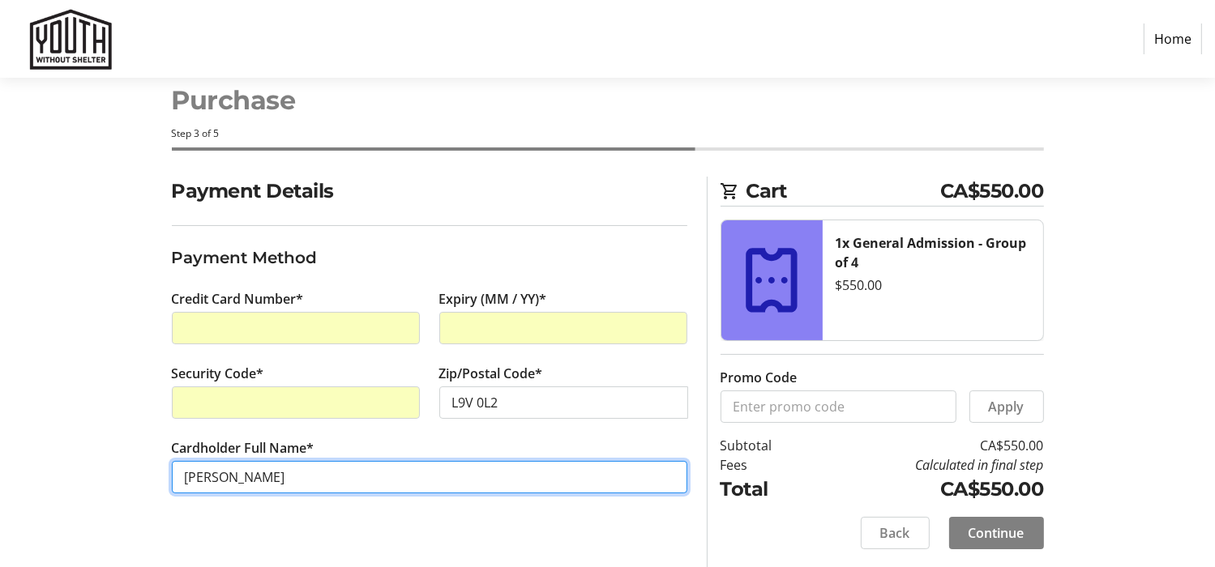
drag, startPoint x: 280, startPoint y: 476, endPoint x: 156, endPoint y: 475, distance: 124.0
click at [156, 475] on div "Payment Details Payment Method Credit Card Number* Expiry (MM / YY)* Security C…" at bounding box center [608, 373] width 1070 height 392
type input "[PERSON_NAME]"
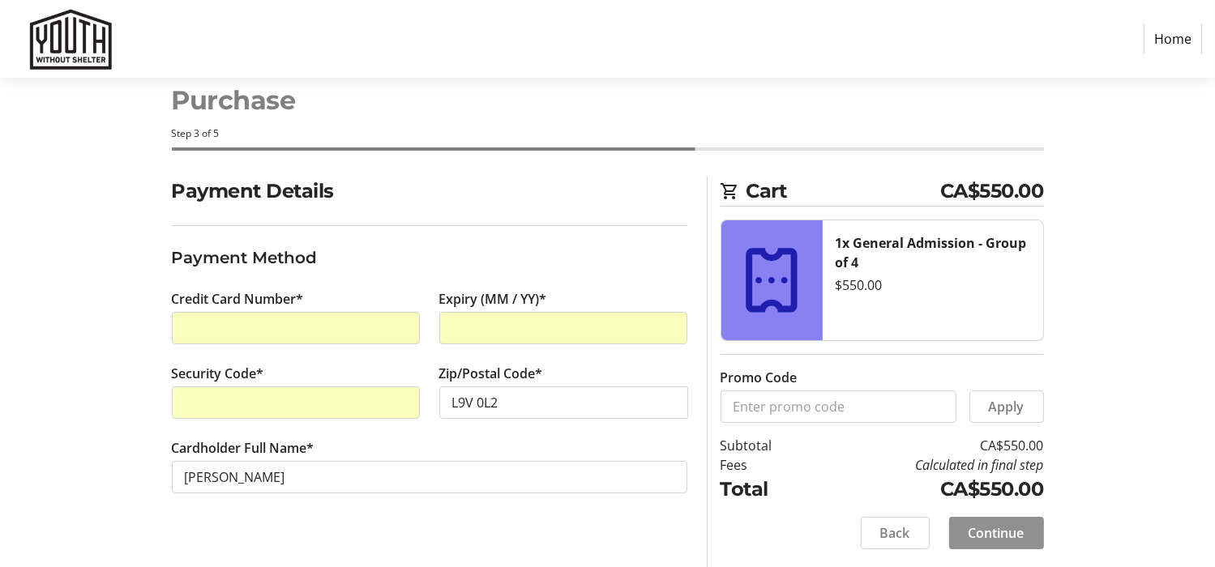
click at [986, 528] on span "Continue" at bounding box center [996, 532] width 56 height 19
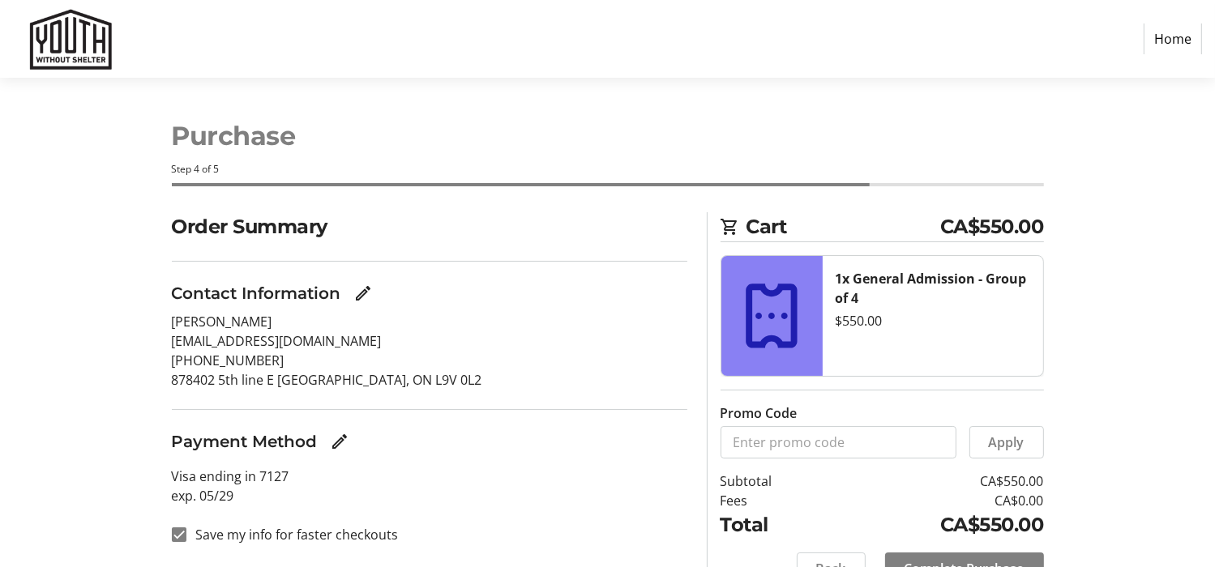
scroll to position [78, 0]
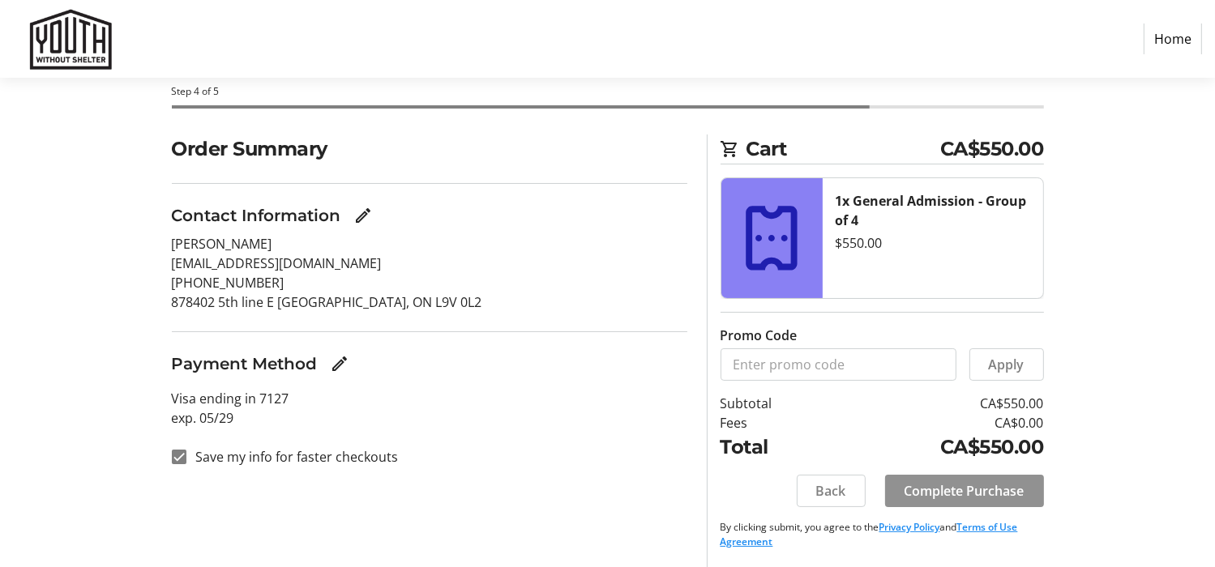
click at [962, 487] on span "Complete Purchase" at bounding box center [964, 490] width 120 height 19
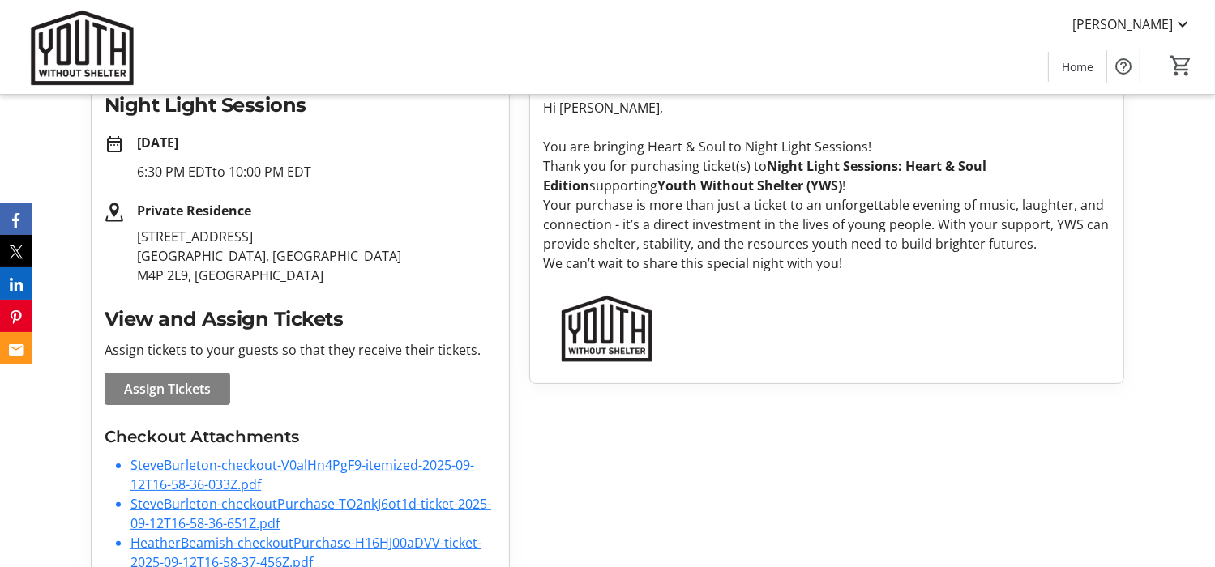
scroll to position [255, 0]
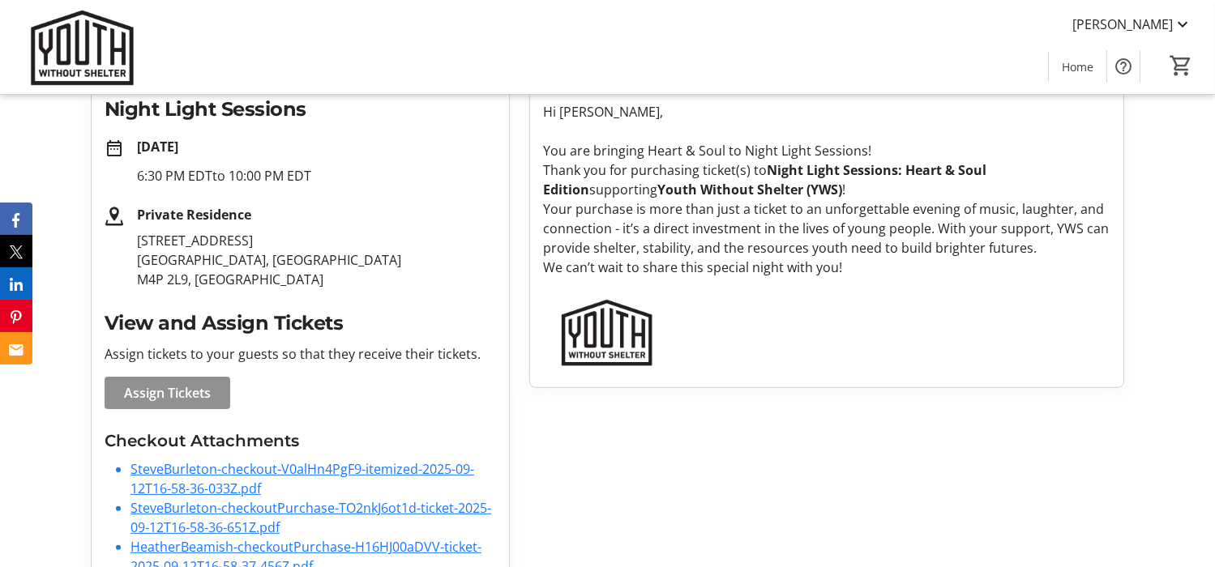
click at [186, 390] on span "Assign Tickets" at bounding box center [167, 392] width 87 height 19
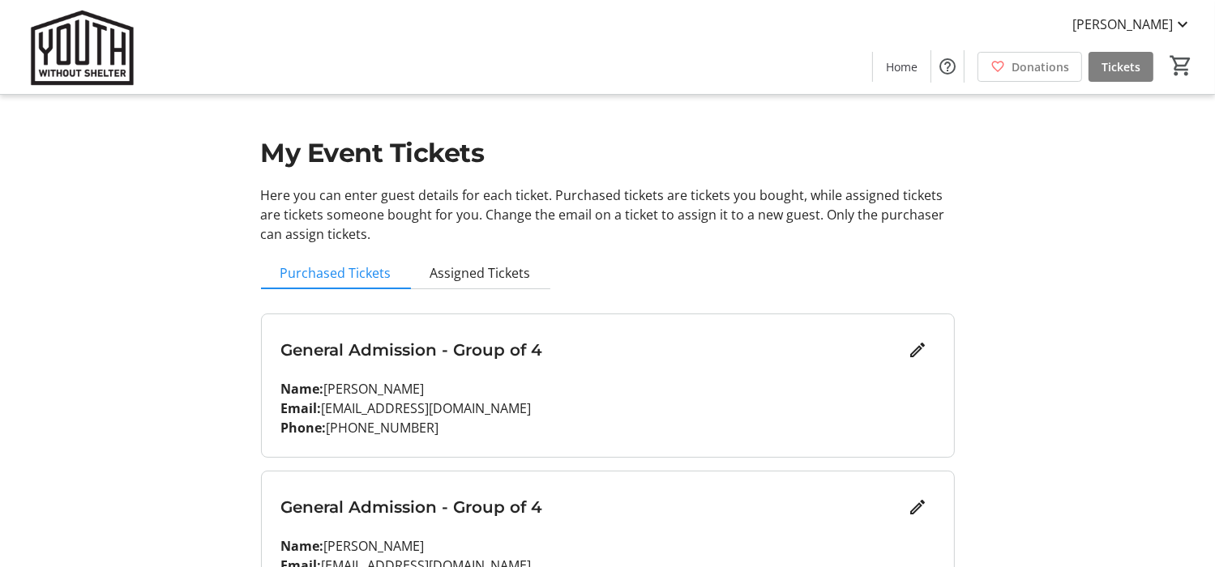
click at [734, 67] on div "[PERSON_NAME] Home Donations Tickets 0" at bounding box center [607, 47] width 1215 height 94
